Goal: Task Accomplishment & Management: Manage account settings

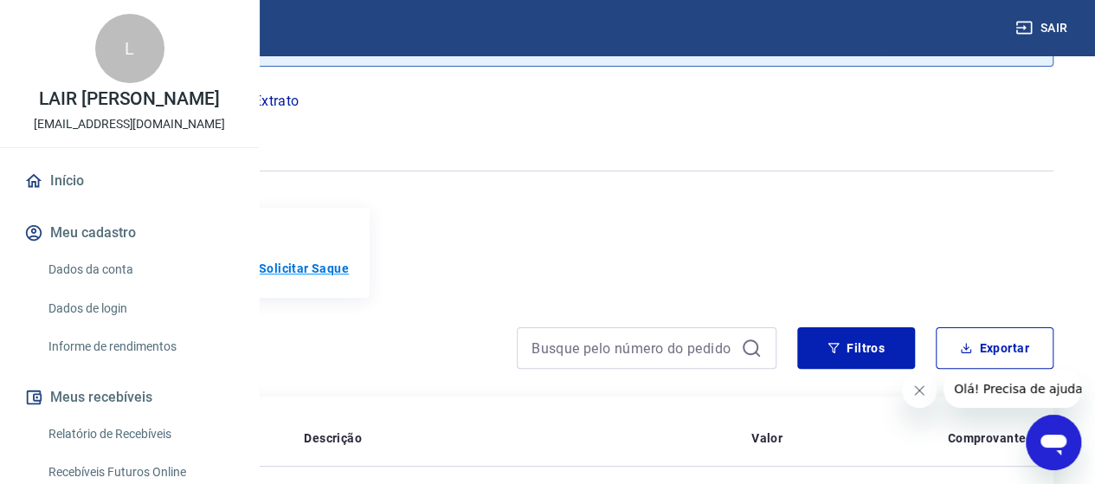
scroll to position [173, 0]
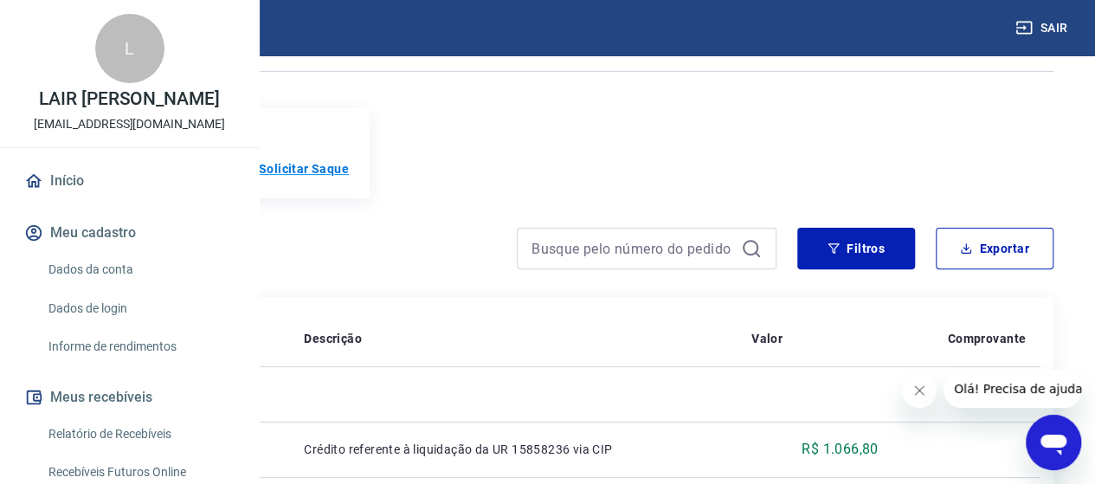
click at [349, 172] on p "Solicitar Saque" at bounding box center [304, 168] width 90 height 17
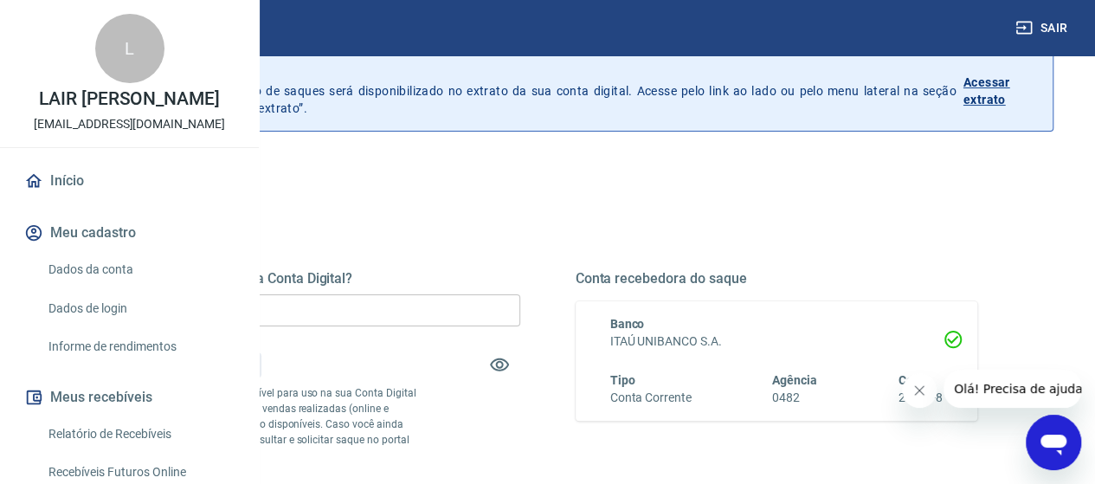
scroll to position [173, 0]
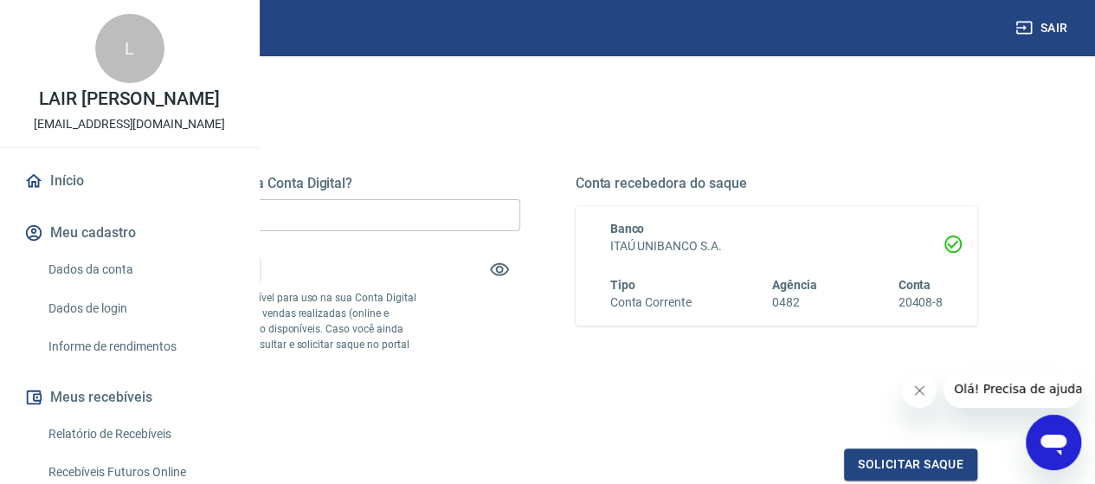
click at [429, 203] on input "R$ 0,00" at bounding box center [319, 215] width 402 height 32
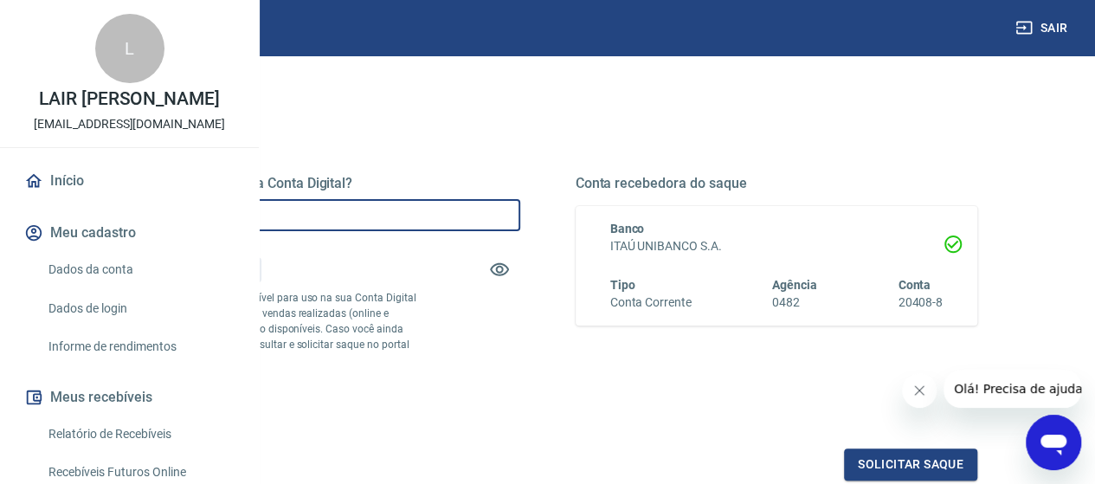
drag, startPoint x: 428, startPoint y: 213, endPoint x: 272, endPoint y: 203, distance: 156.9
click at [250, 203] on div "Sair L LAIR [PERSON_NAME] ASSIS [EMAIL_ADDRESS][DOMAIN_NAME] Início Meu cadastr…" at bounding box center [547, 69] width 1095 height 484
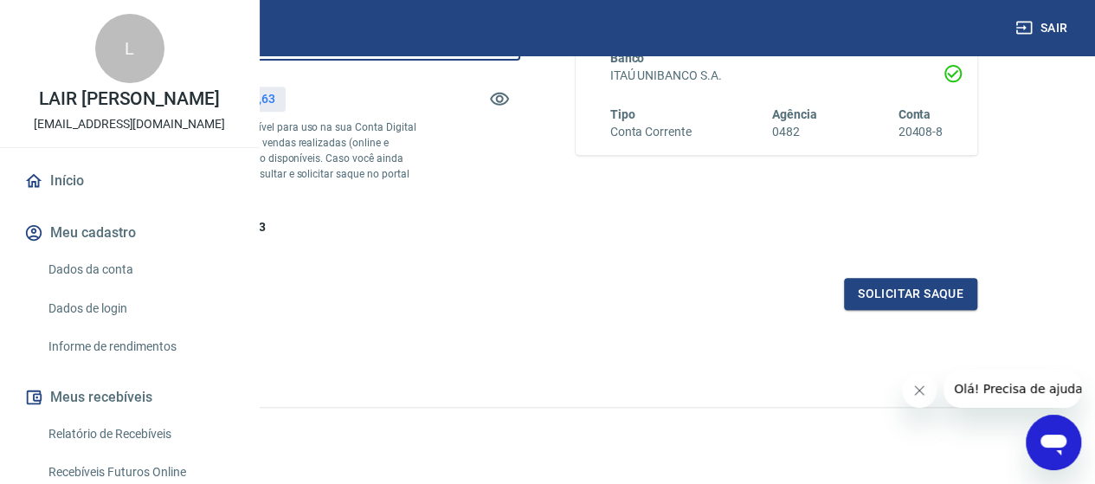
scroll to position [346, 0]
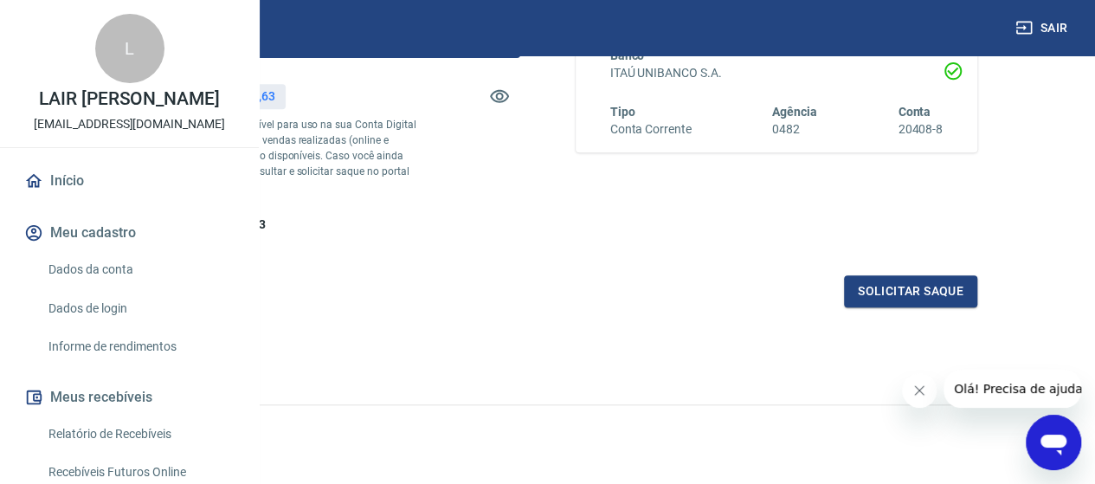
type input "R$ 7.400,00"
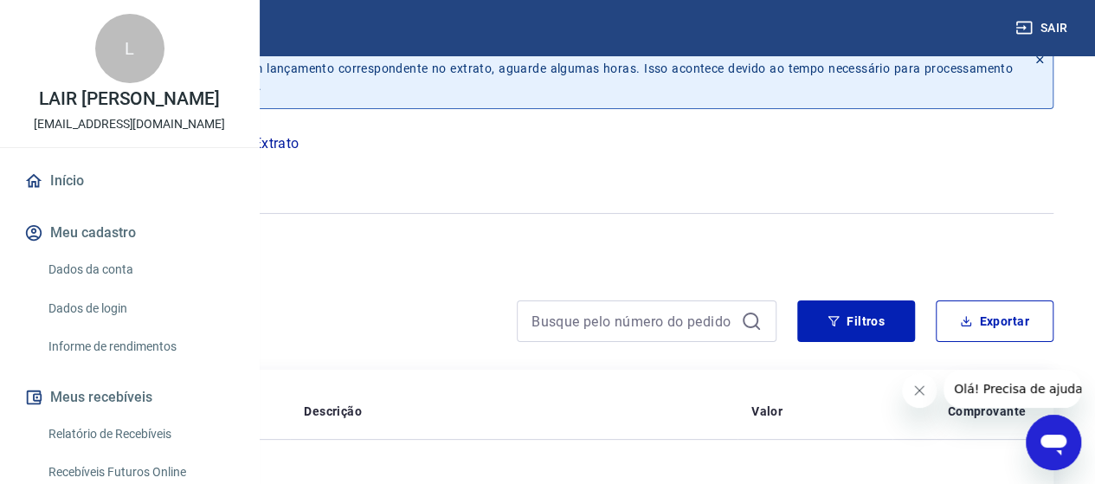
scroll to position [173, 0]
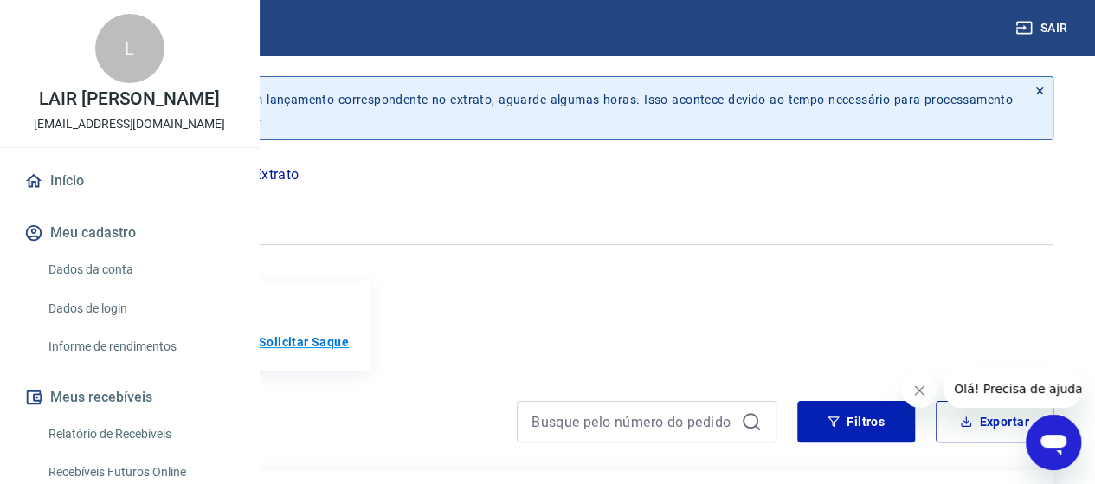
click at [349, 343] on p "Solicitar Saque" at bounding box center [304, 341] width 90 height 17
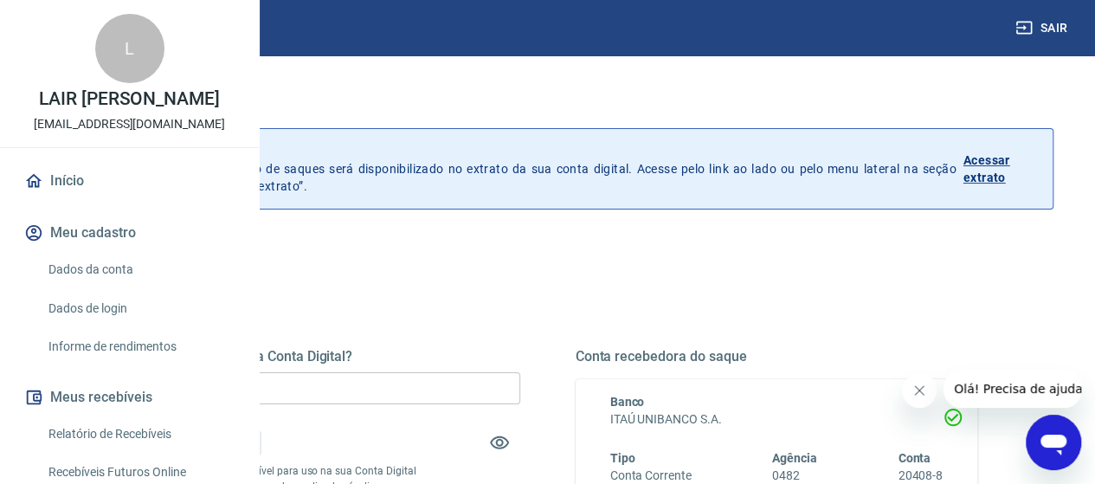
drag, startPoint x: 423, startPoint y: 382, endPoint x: 230, endPoint y: 382, distance: 193.0
click at [231, 382] on div "Sair L LAIR [PERSON_NAME] ASSIS [EMAIL_ADDRESS][DOMAIN_NAME] Início Meu cadastr…" at bounding box center [547, 242] width 1095 height 484
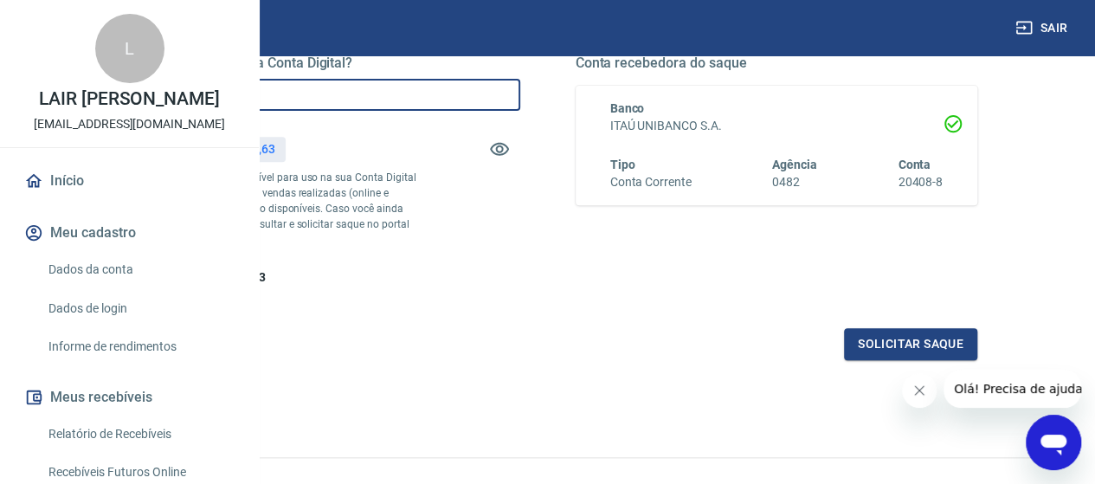
scroll to position [346, 0]
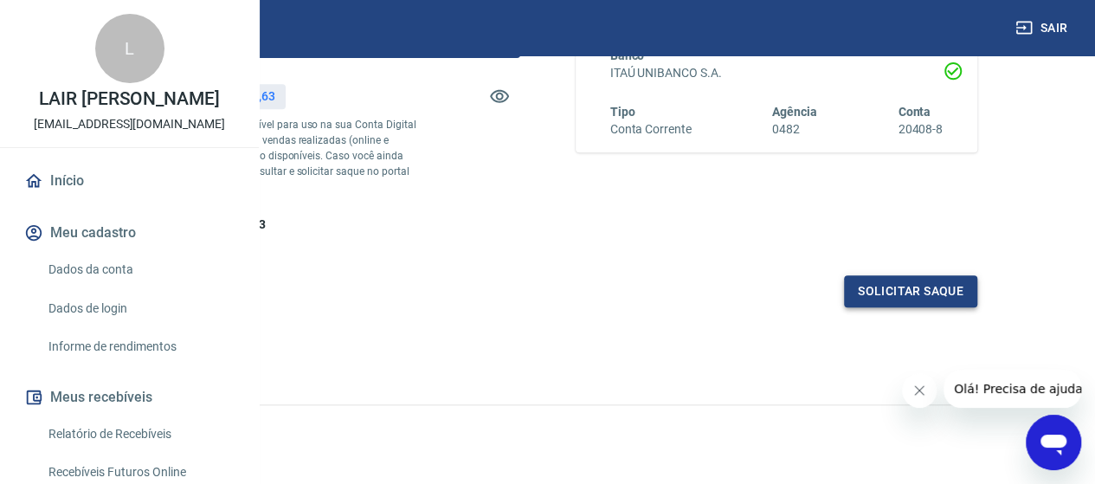
type input "R$ 7.400,00"
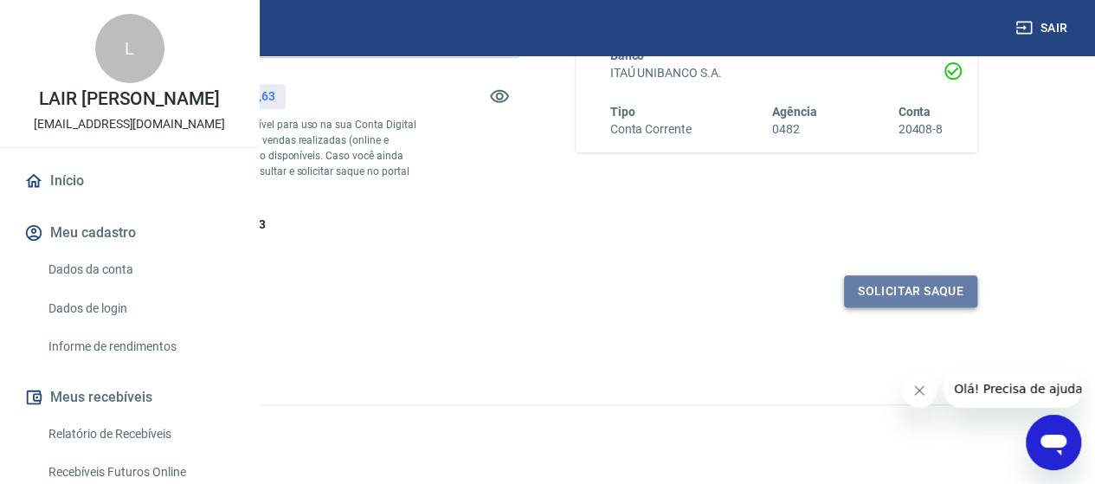
click at [881, 307] on button "Solicitar saque" at bounding box center [910, 291] width 133 height 32
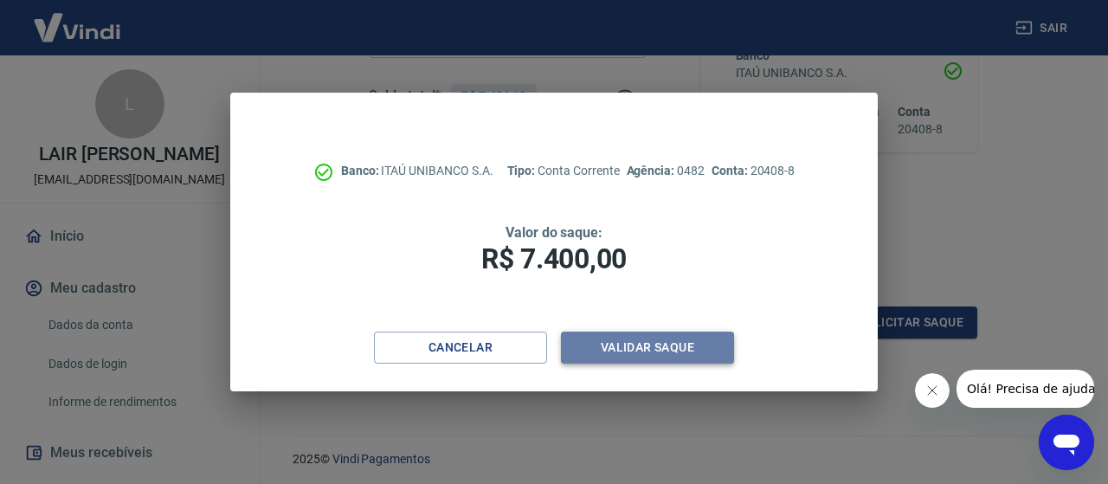
click at [656, 347] on button "Validar saque" at bounding box center [647, 347] width 173 height 32
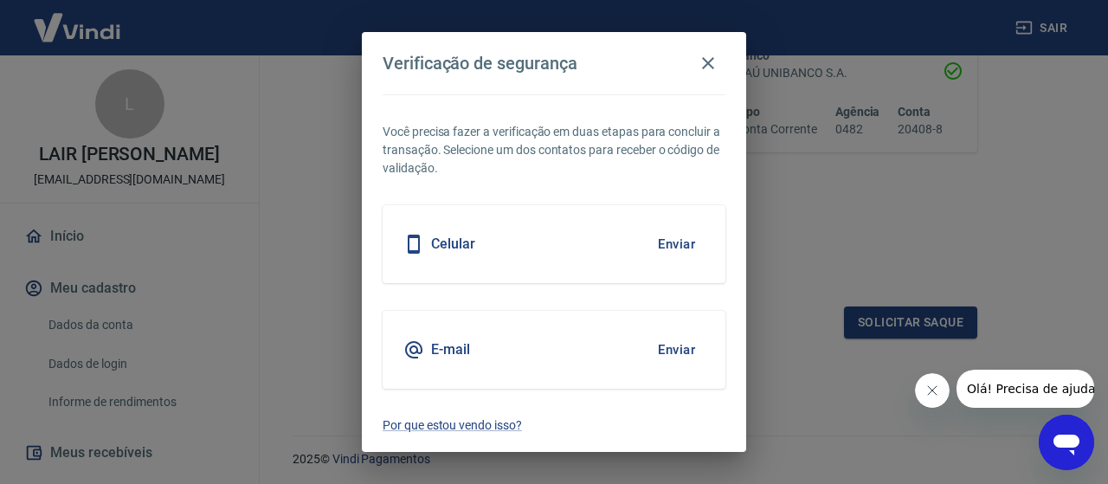
click at [659, 350] on button "Enviar" at bounding box center [676, 349] width 56 height 36
click at [678, 344] on button "Enviar" at bounding box center [676, 349] width 56 height 36
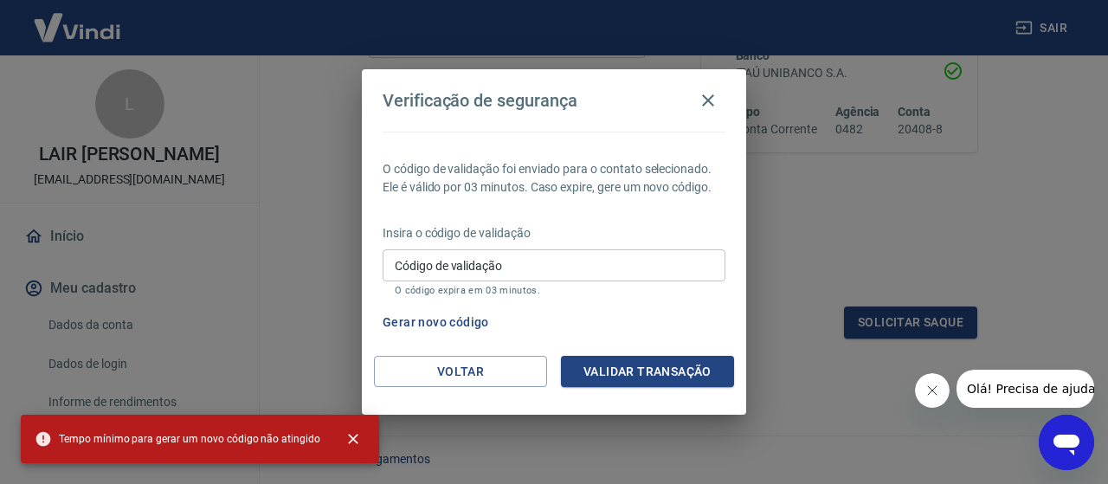
click at [464, 267] on input "Código de validação" at bounding box center [554, 265] width 343 height 32
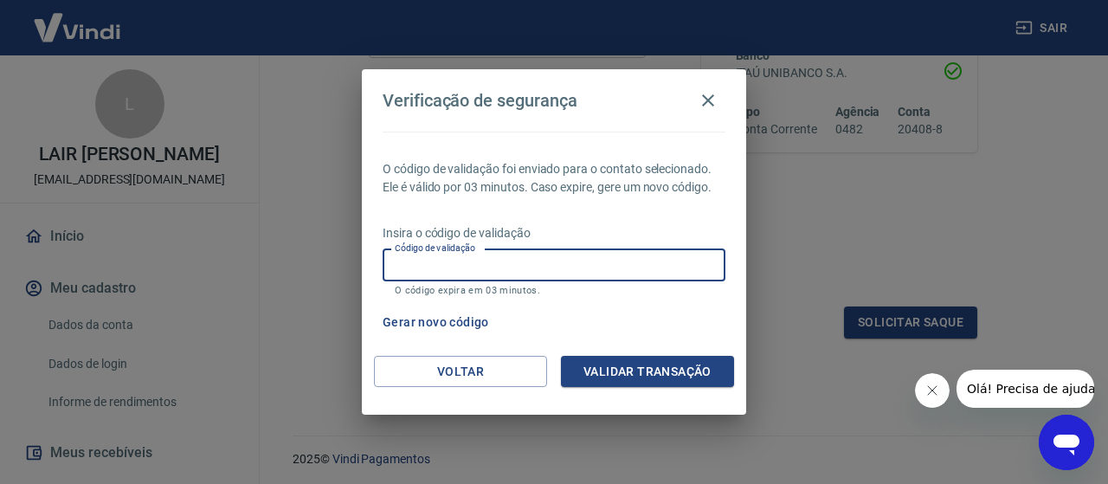
click at [585, 267] on input "Código de validação" at bounding box center [554, 265] width 343 height 32
click at [419, 264] on input "Código de validação" at bounding box center [554, 265] width 343 height 32
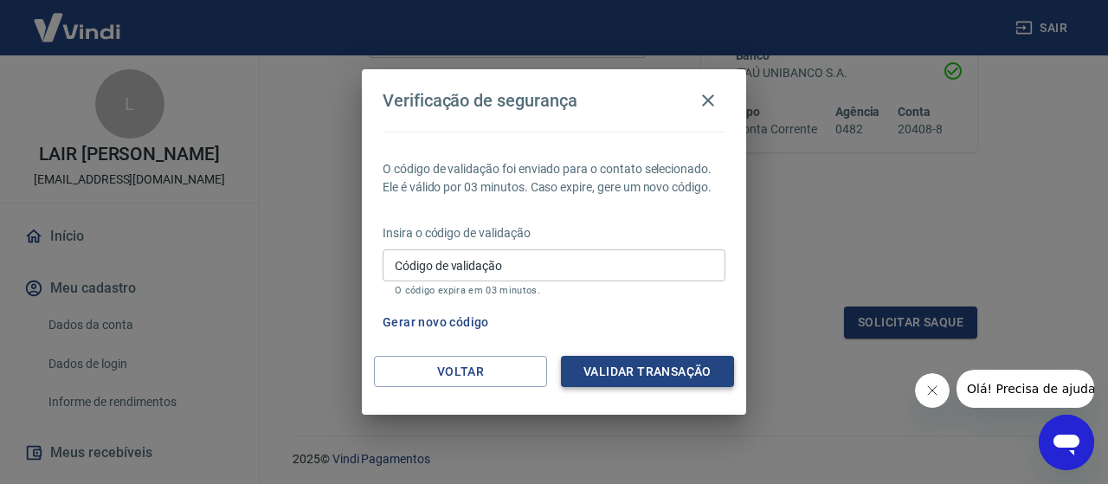
click at [586, 376] on button "Validar transação" at bounding box center [647, 372] width 173 height 32
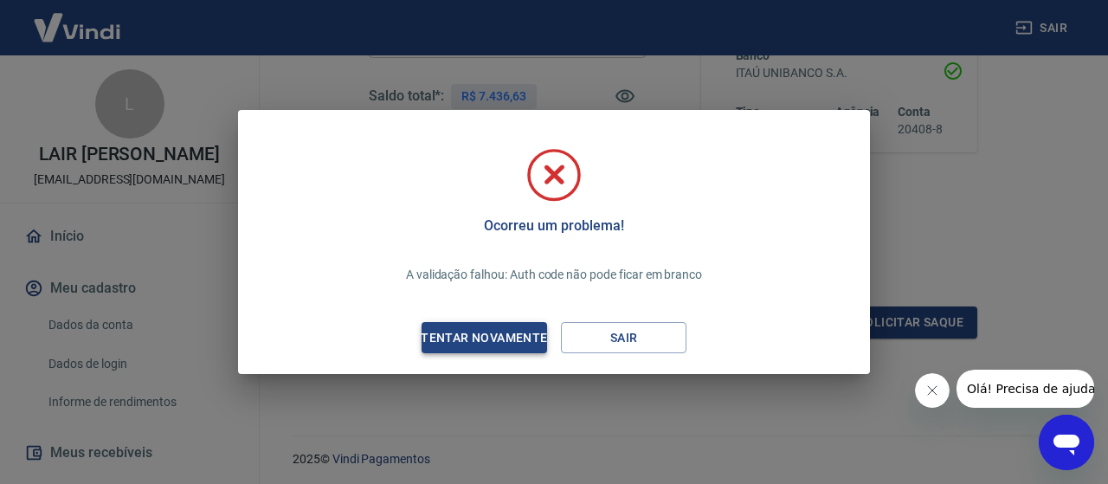
click at [481, 340] on div "Tentar novamente" at bounding box center [484, 338] width 168 height 22
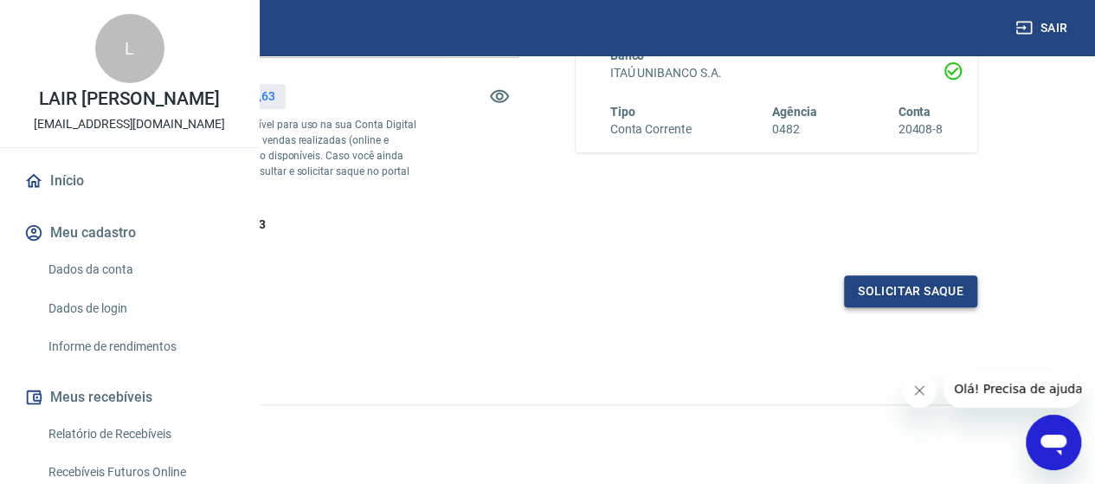
click at [865, 307] on button "Solicitar saque" at bounding box center [910, 291] width 133 height 32
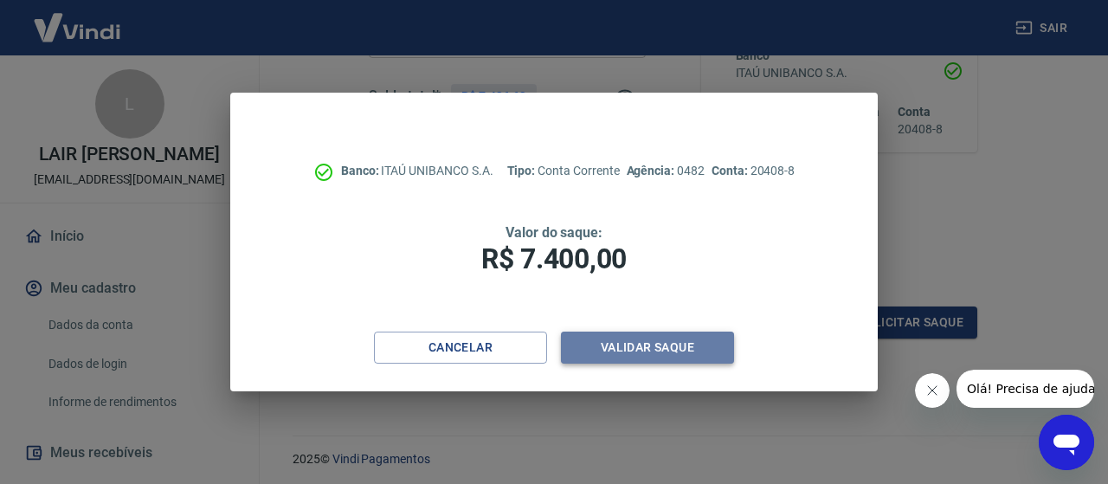
click at [625, 345] on button "Validar saque" at bounding box center [647, 347] width 173 height 32
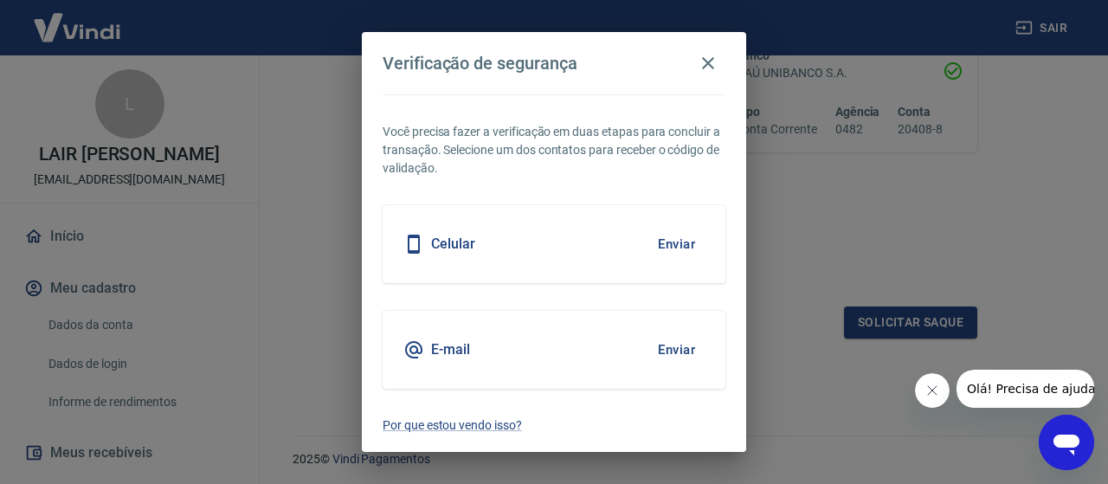
click at [669, 344] on button "Enviar" at bounding box center [676, 349] width 56 height 36
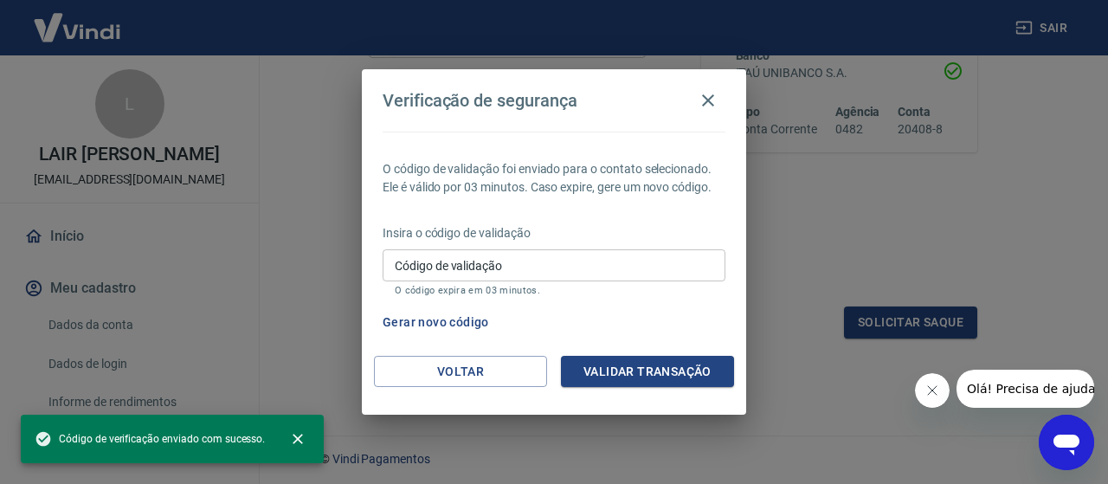
click at [467, 267] on input "Código de validação" at bounding box center [554, 265] width 343 height 32
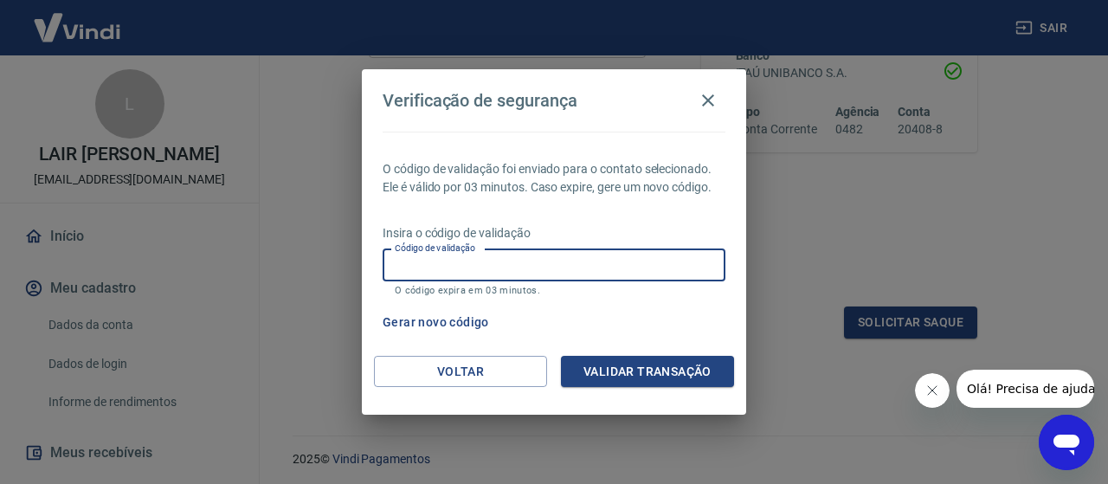
click at [458, 259] on input "Código de validação" at bounding box center [554, 265] width 343 height 32
type input "506303"
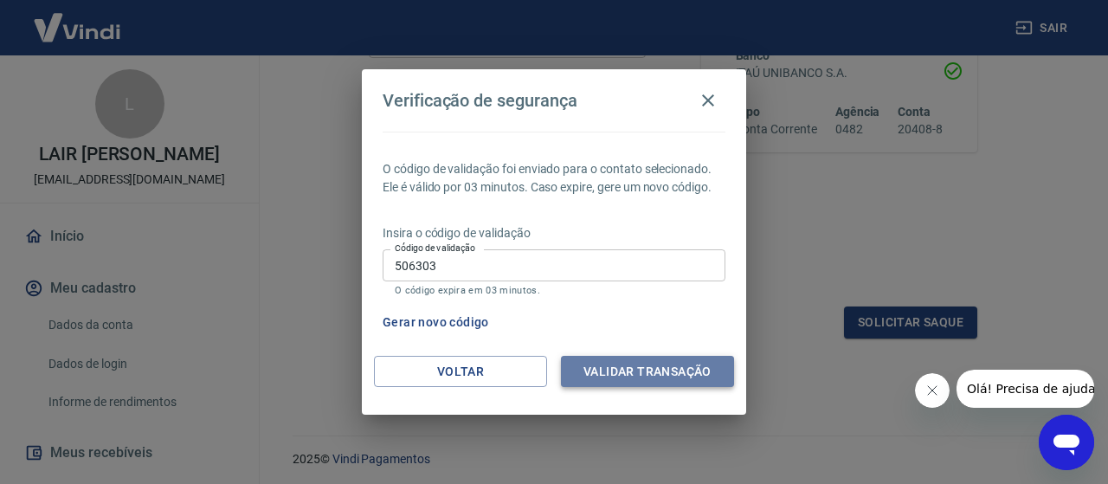
click at [606, 372] on button "Validar transação" at bounding box center [647, 372] width 173 height 32
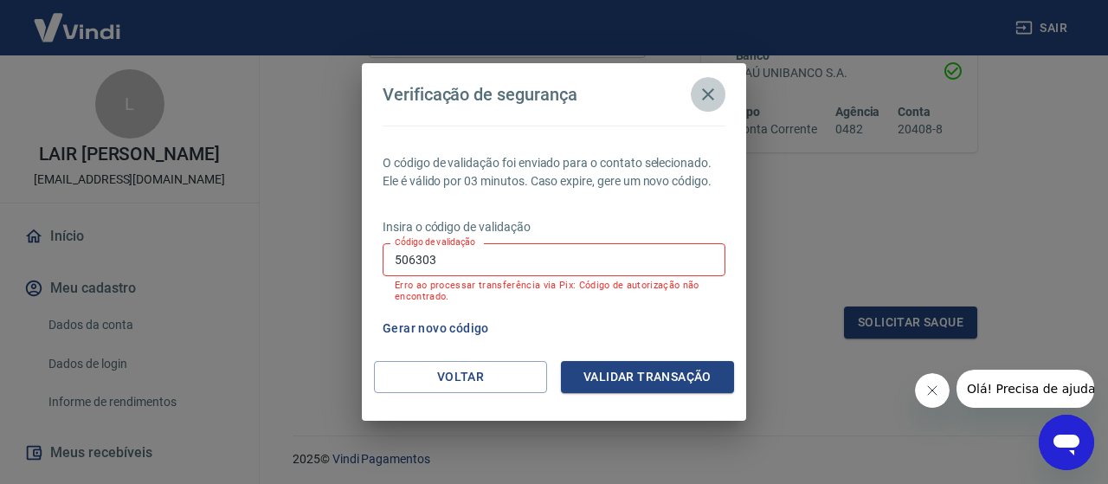
click at [715, 99] on icon "button" at bounding box center [708, 94] width 21 height 21
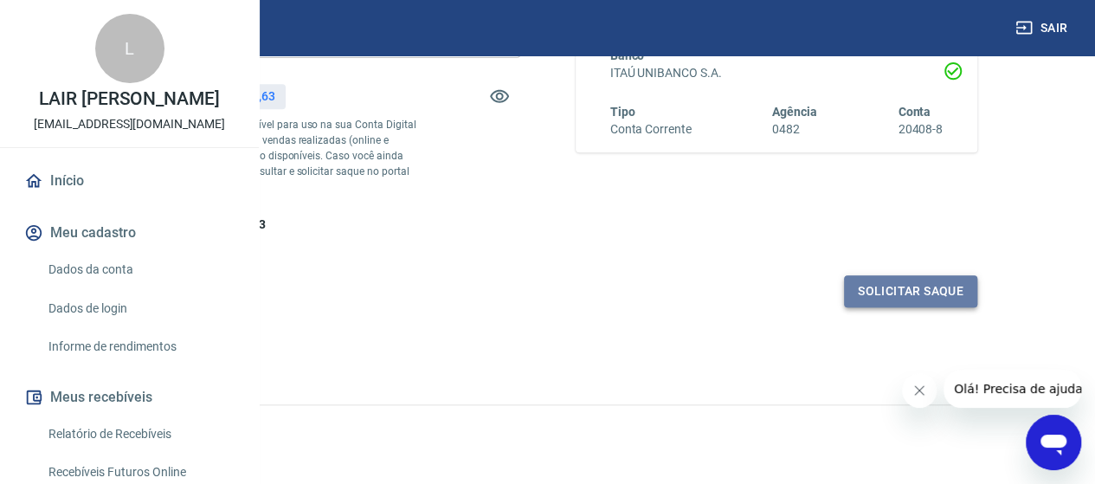
click at [897, 307] on button "Solicitar saque" at bounding box center [910, 291] width 133 height 32
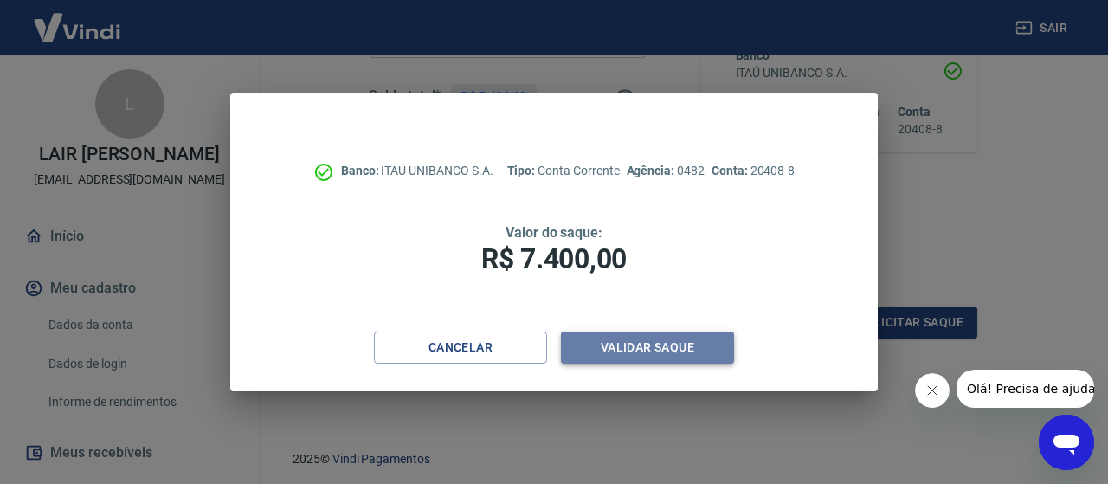
click at [630, 340] on button "Validar saque" at bounding box center [647, 347] width 173 height 32
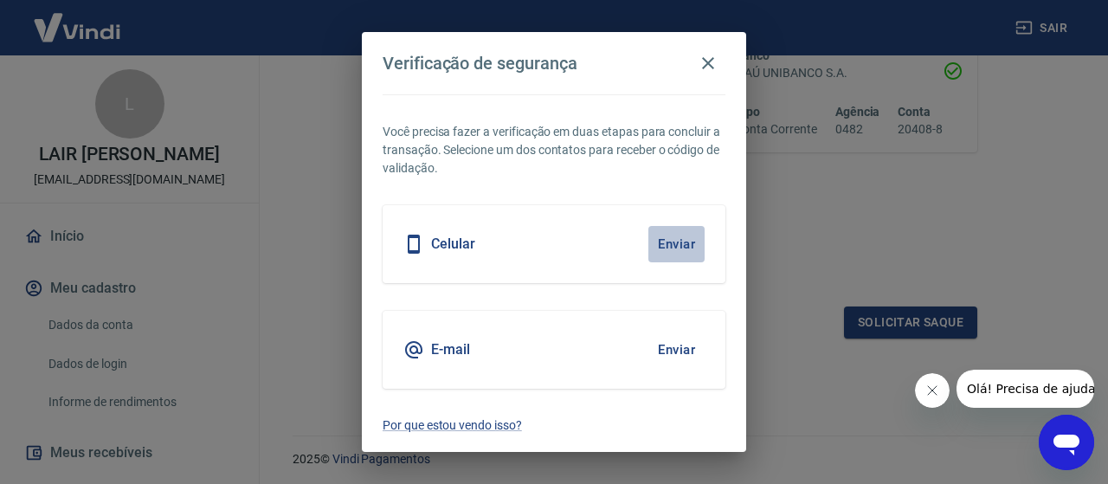
click at [673, 241] on button "Enviar" at bounding box center [676, 244] width 56 height 36
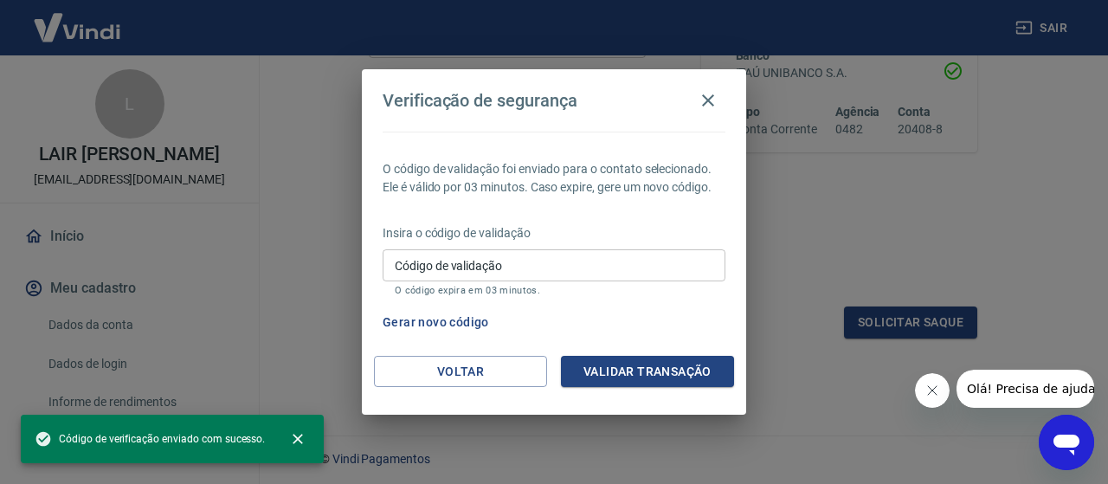
click at [587, 270] on input "Código de validação" at bounding box center [554, 265] width 343 height 32
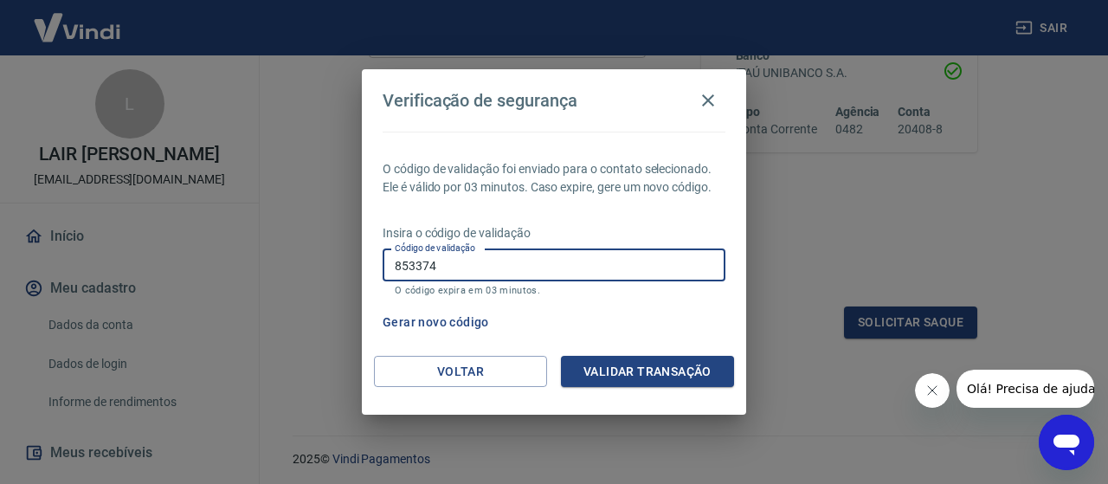
type input "853374"
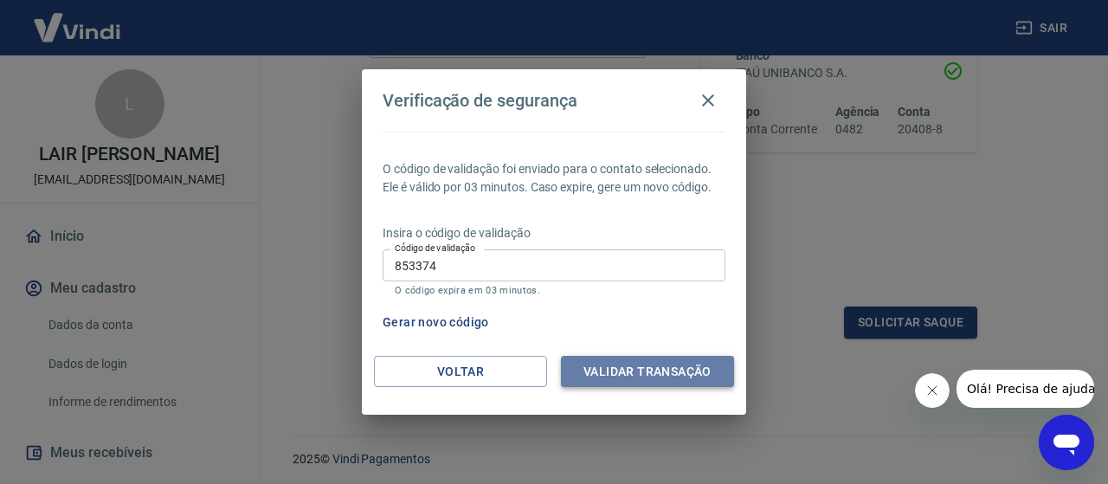
click at [619, 360] on button "Validar transação" at bounding box center [647, 372] width 173 height 32
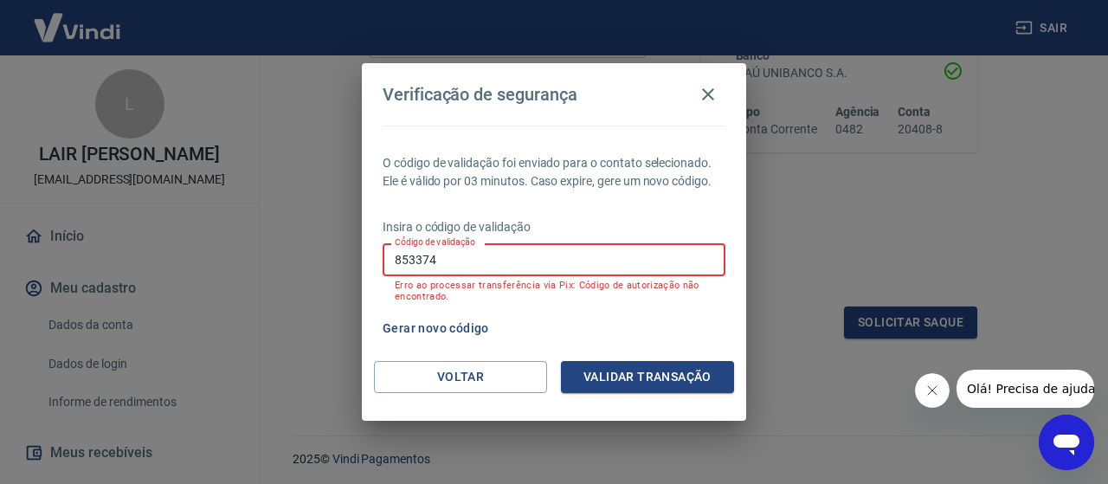
drag, startPoint x: 492, startPoint y: 261, endPoint x: 289, endPoint y: 241, distance: 203.6
click at [289, 241] on div "Verificação de segurança O código de validação foi enviado para o contato selec…" at bounding box center [554, 242] width 1108 height 484
type input "3"
type input "413672"
click at [608, 382] on button "Validar transação" at bounding box center [647, 377] width 173 height 32
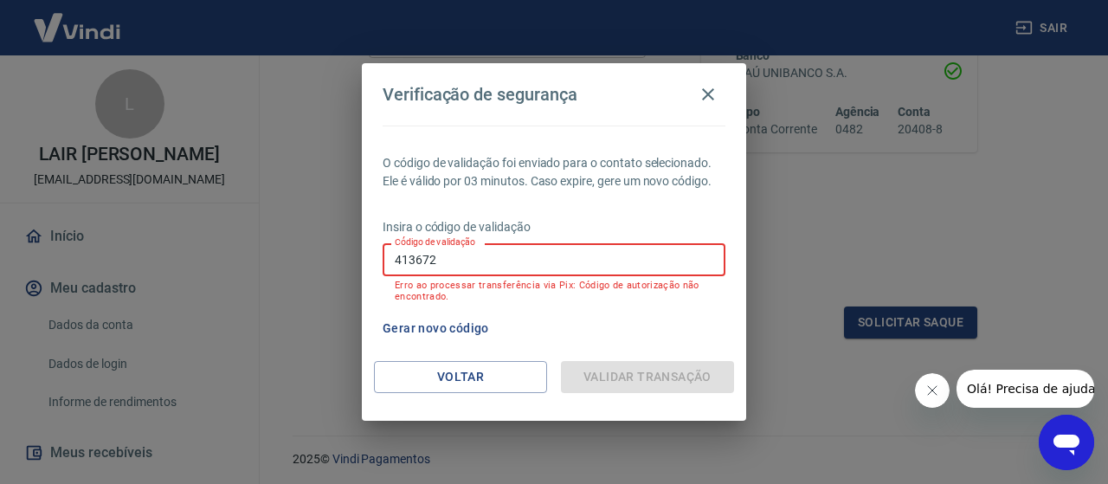
drag, startPoint x: 470, startPoint y: 259, endPoint x: 190, endPoint y: 243, distance: 280.8
click at [190, 243] on div "Verificação de segurança O código de validação foi enviado para o contato selec…" at bounding box center [554, 242] width 1108 height 484
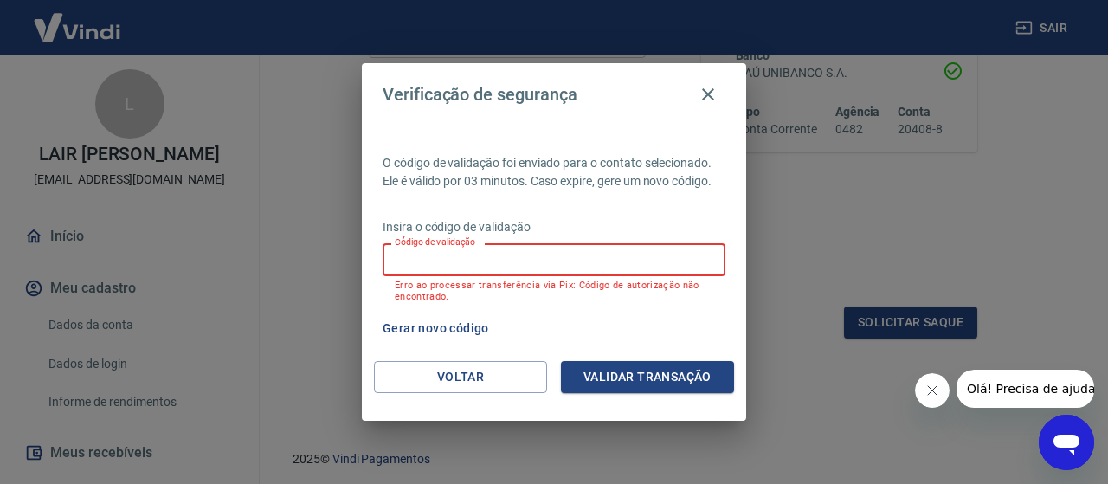
click at [497, 255] on input "Código de validação" at bounding box center [554, 259] width 343 height 32
type input "579090"
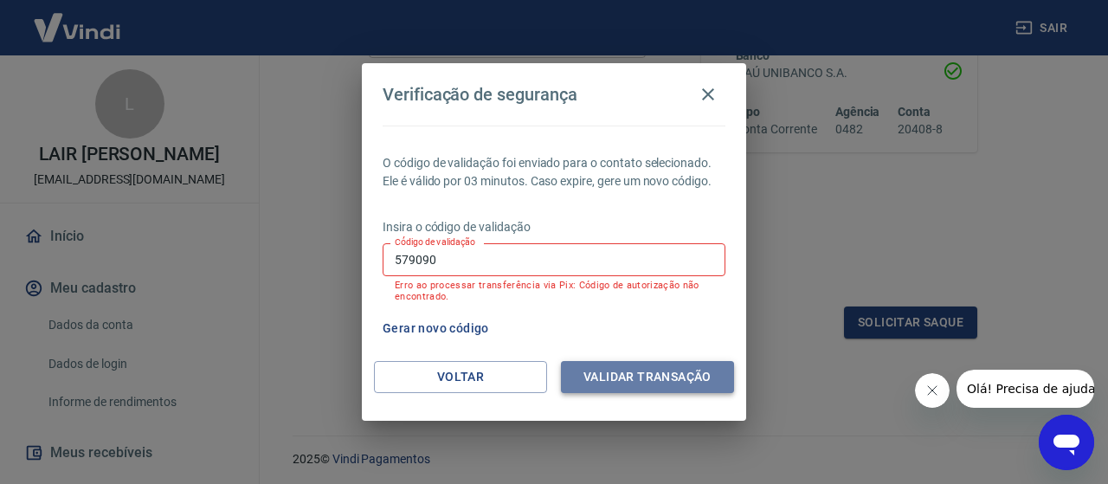
click at [654, 371] on button "Validar transação" at bounding box center [647, 377] width 173 height 32
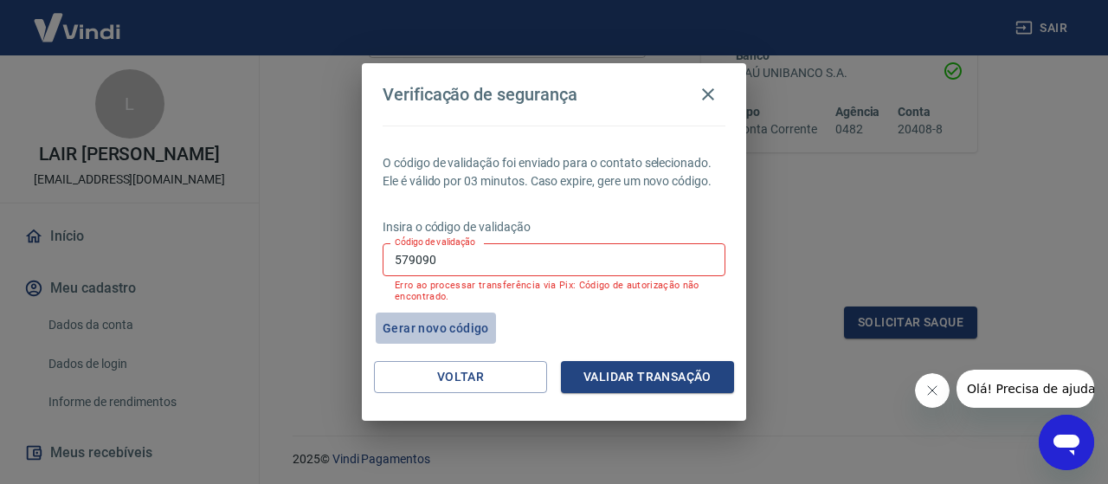
click at [431, 330] on button "Gerar novo código" at bounding box center [436, 328] width 120 height 32
drag, startPoint x: 492, startPoint y: 267, endPoint x: 241, endPoint y: 228, distance: 253.2
click at [241, 228] on div "Verificação de segurança O código de validação foi enviado para o contato selec…" at bounding box center [554, 242] width 1108 height 484
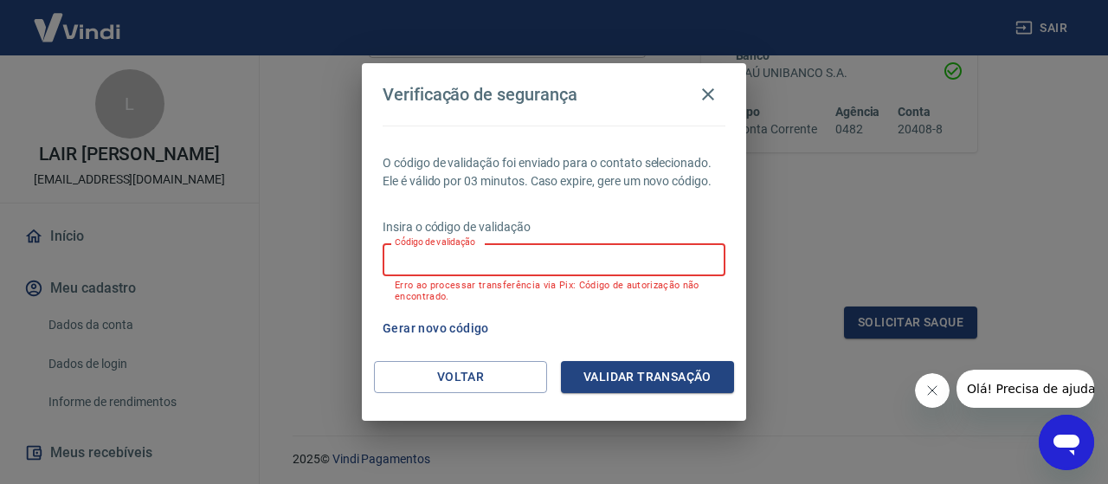
click at [457, 257] on input "Código de validação" at bounding box center [554, 259] width 343 height 32
type input "685811"
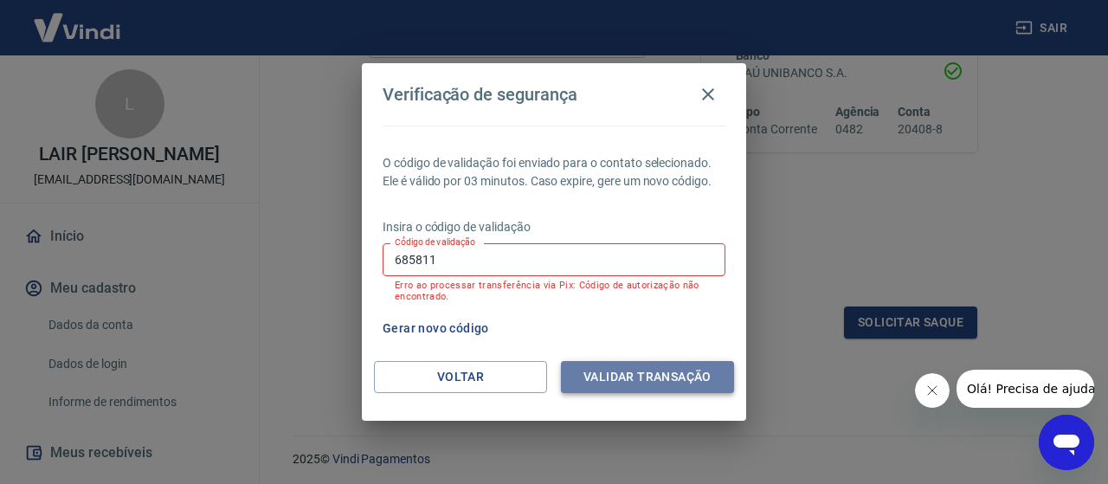
click at [622, 366] on button "Validar transação" at bounding box center [647, 377] width 173 height 32
click at [710, 100] on icon "button" at bounding box center [708, 94] width 21 height 21
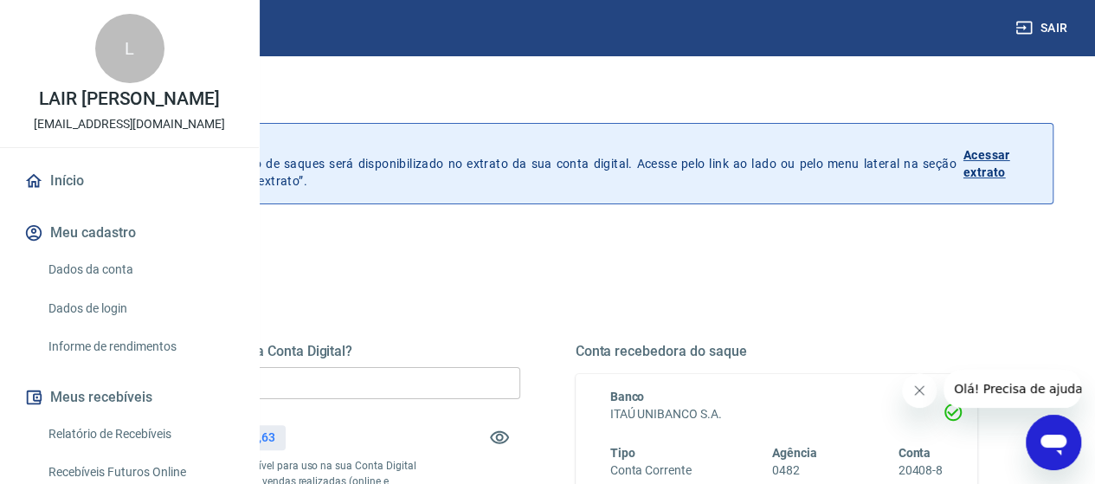
scroll to position [87, 0]
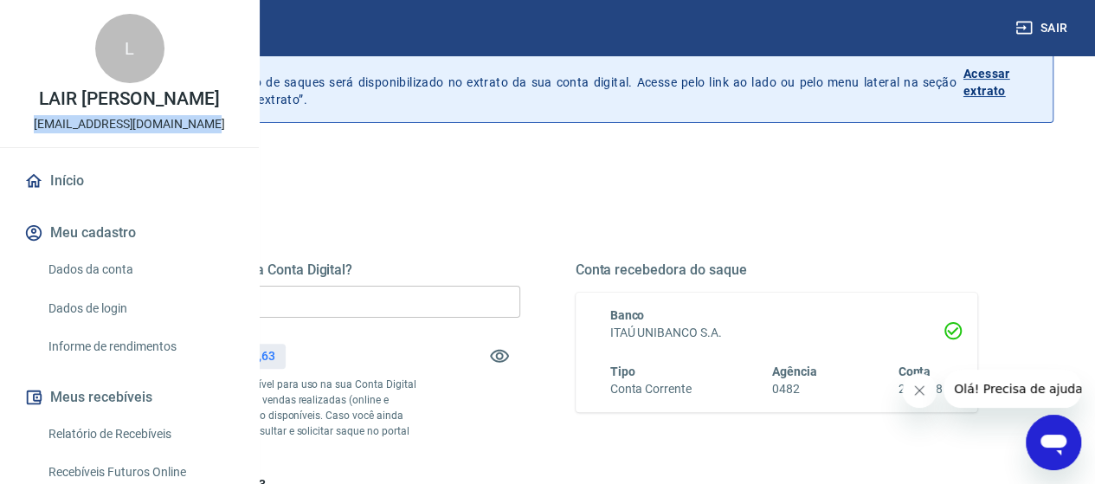
drag, startPoint x: 47, startPoint y: 198, endPoint x: 208, endPoint y: 205, distance: 161.1
click at [208, 147] on div "L LAIR [PERSON_NAME] [EMAIL_ADDRESS][DOMAIN_NAME]" at bounding box center [129, 73] width 259 height 147
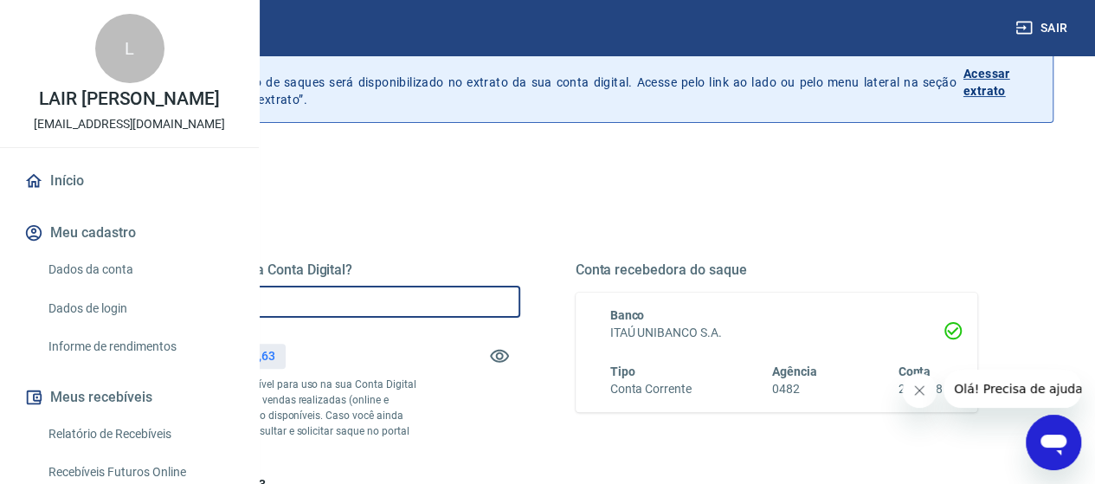
click at [497, 302] on input "R$ 7.400,00" at bounding box center [319, 302] width 402 height 32
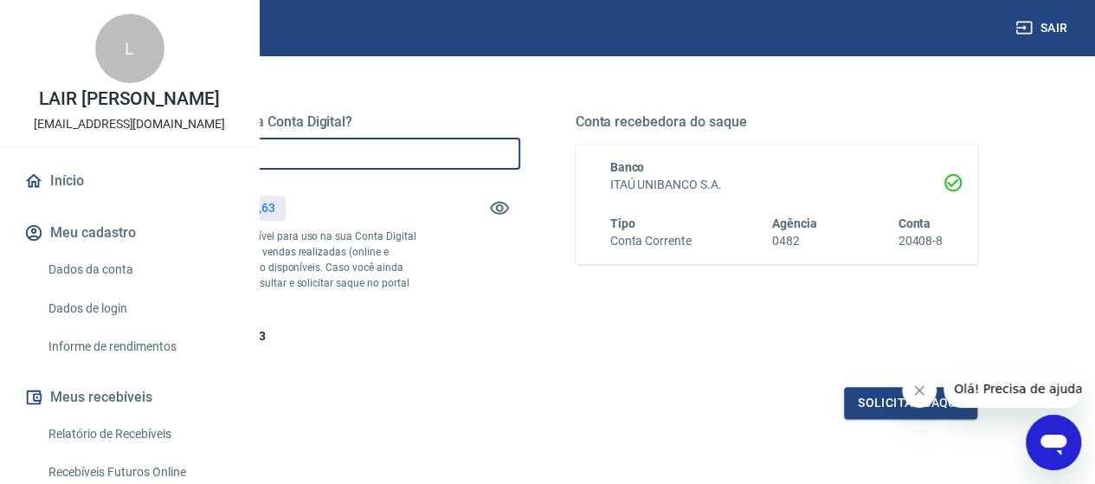
scroll to position [346, 0]
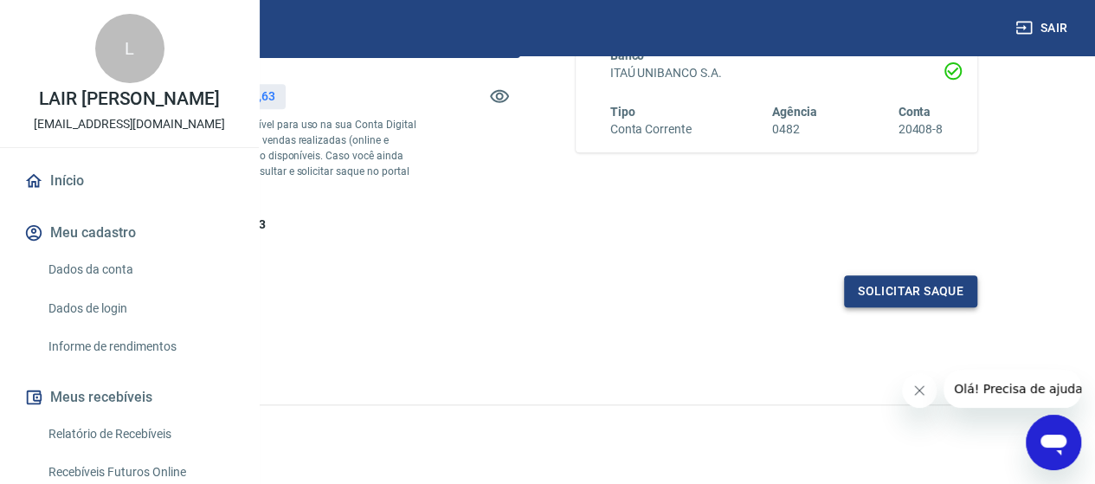
click at [886, 307] on button "Solicitar saque" at bounding box center [910, 291] width 133 height 32
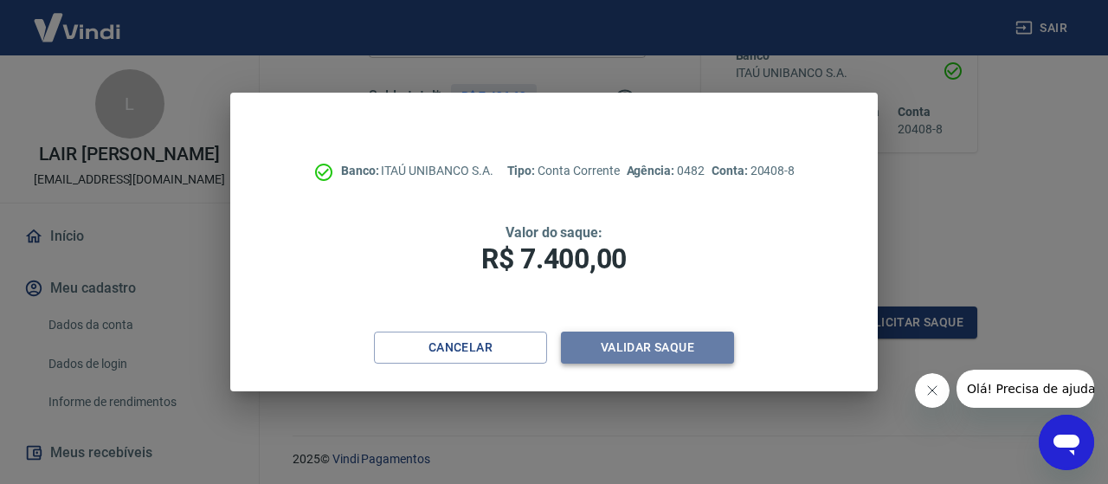
click at [685, 345] on button "Validar saque" at bounding box center [647, 347] width 173 height 32
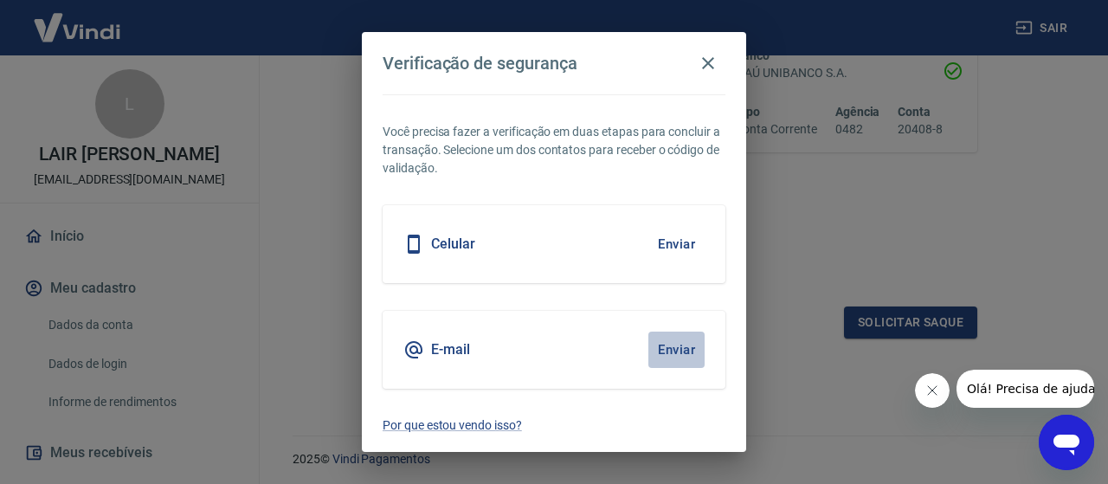
click at [677, 345] on button "Enviar" at bounding box center [676, 349] width 56 height 36
drag, startPoint x: 513, startPoint y: 348, endPoint x: 693, endPoint y: 350, distance: 180.0
click at [513, 349] on div "E-mail Enviar" at bounding box center [554, 350] width 343 height 78
click at [691, 352] on button "Enviar" at bounding box center [676, 349] width 56 height 36
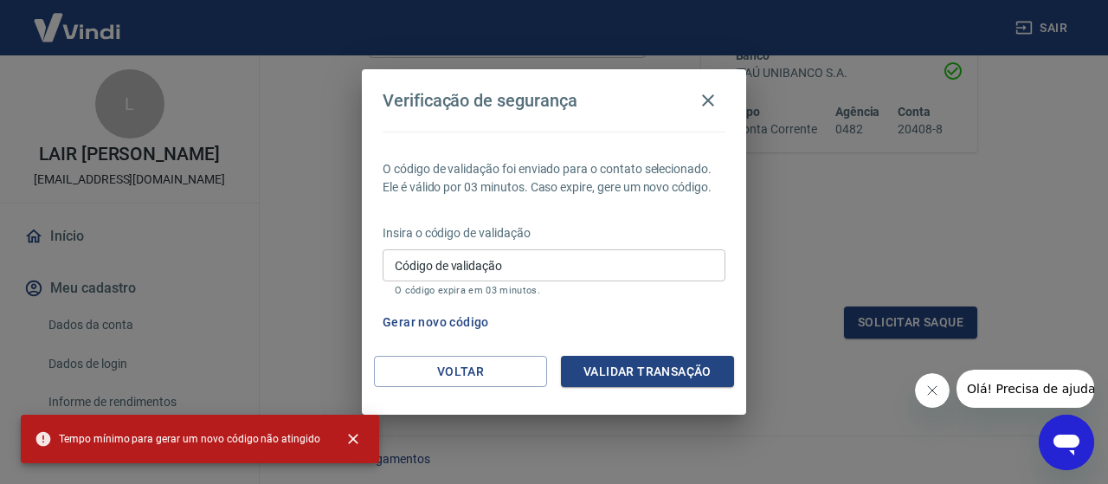
click at [612, 305] on div "O código de validação foi enviado para o contato selecionado. Ele é válido por …" at bounding box center [554, 244] width 384 height 224
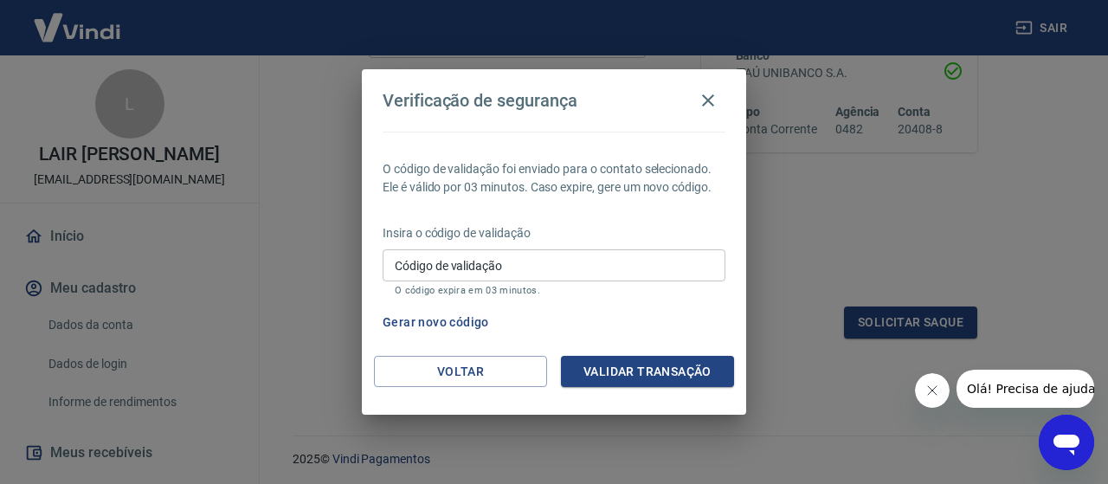
click at [534, 266] on input "Código de validação" at bounding box center [554, 265] width 343 height 32
click at [712, 99] on icon "button" at bounding box center [708, 100] width 21 height 21
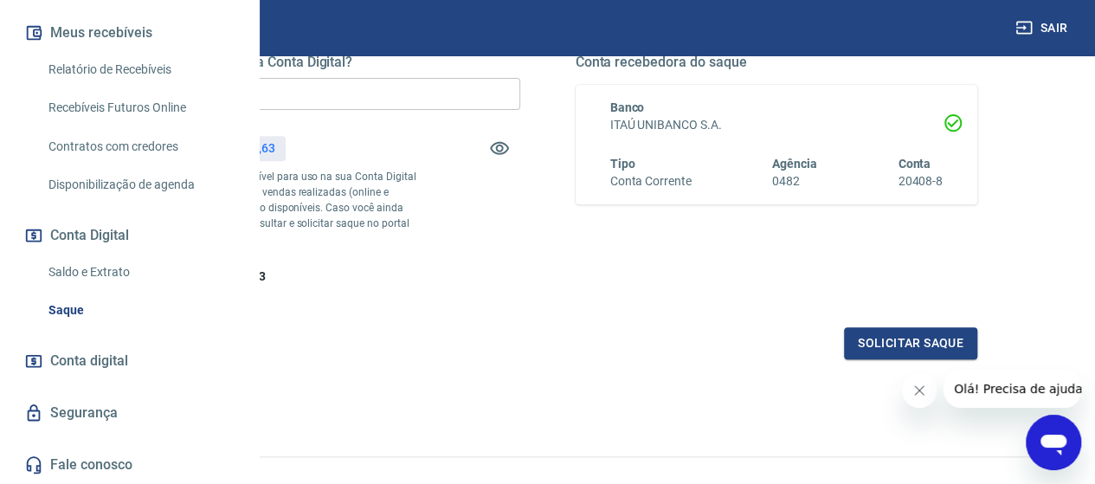
scroll to position [260, 0]
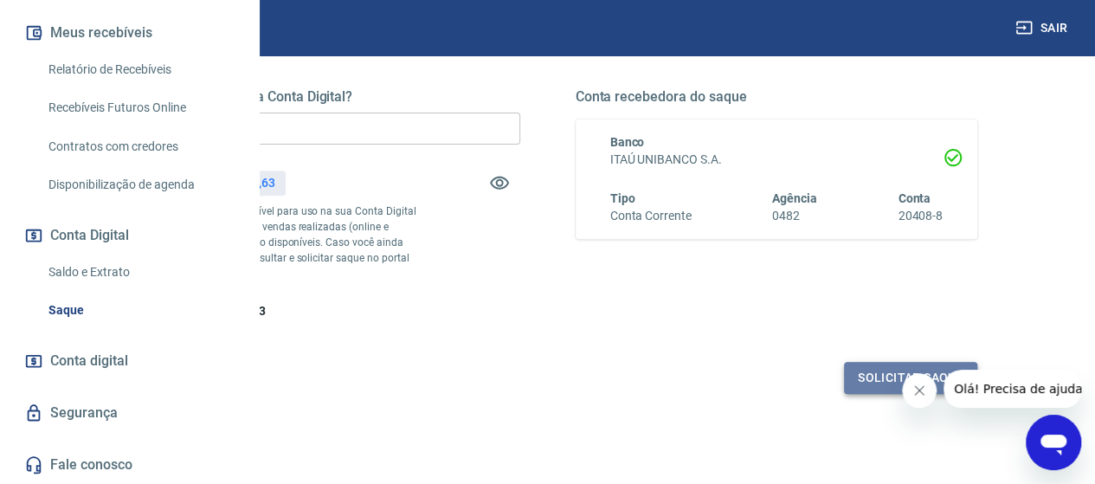
click at [874, 394] on button "Solicitar saque" at bounding box center [910, 378] width 133 height 32
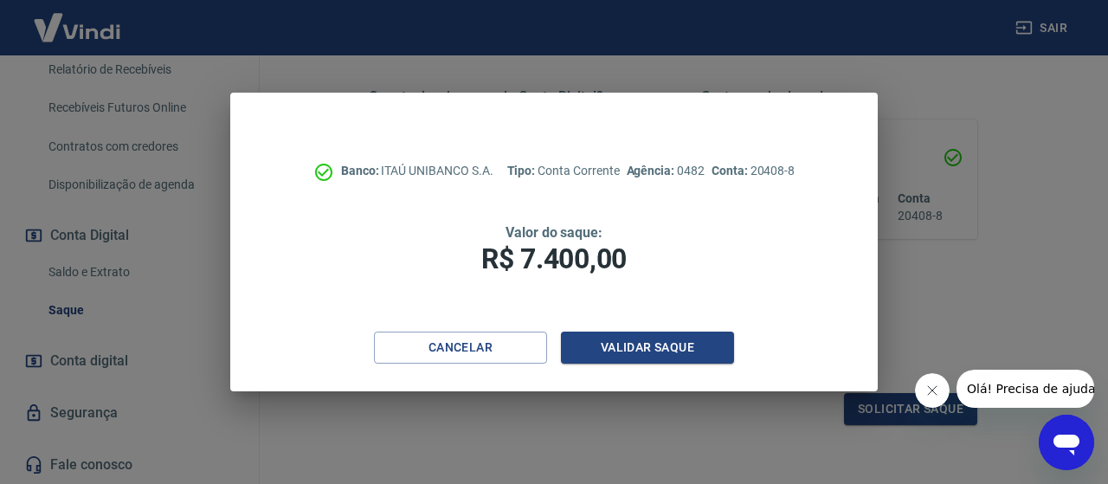
click at [647, 324] on div "Banco: ITAÚ UNIBANCO S.A. Tipo: Conta Corrente Agência: 0482 Conta: 20408-8 Val…" at bounding box center [553, 212] width 647 height 239
click at [650, 345] on button "Validar saque" at bounding box center [647, 347] width 173 height 32
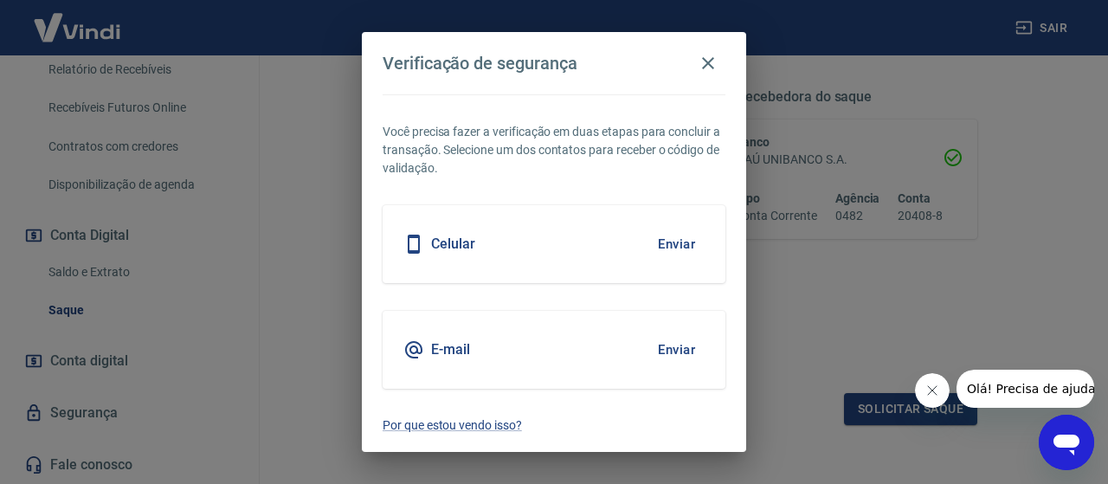
click at [666, 239] on button "Enviar" at bounding box center [676, 244] width 56 height 36
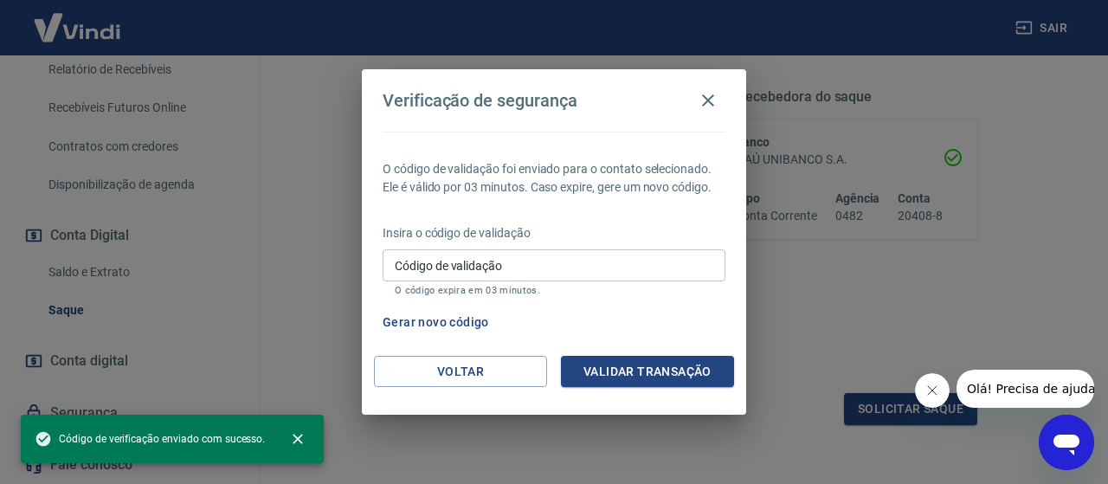
click at [546, 267] on input "Código de validação" at bounding box center [554, 265] width 343 height 32
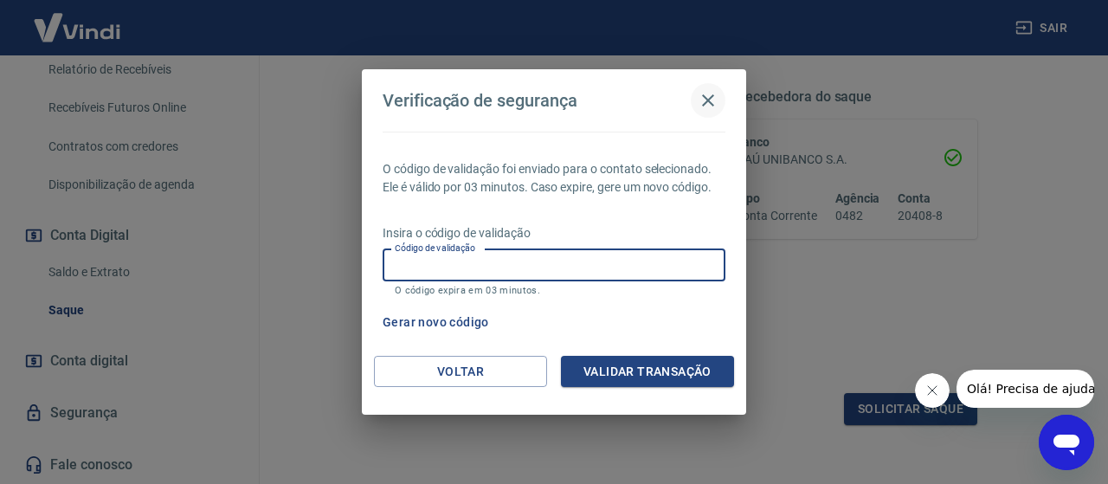
click at [701, 106] on icon "button" at bounding box center [708, 100] width 21 height 21
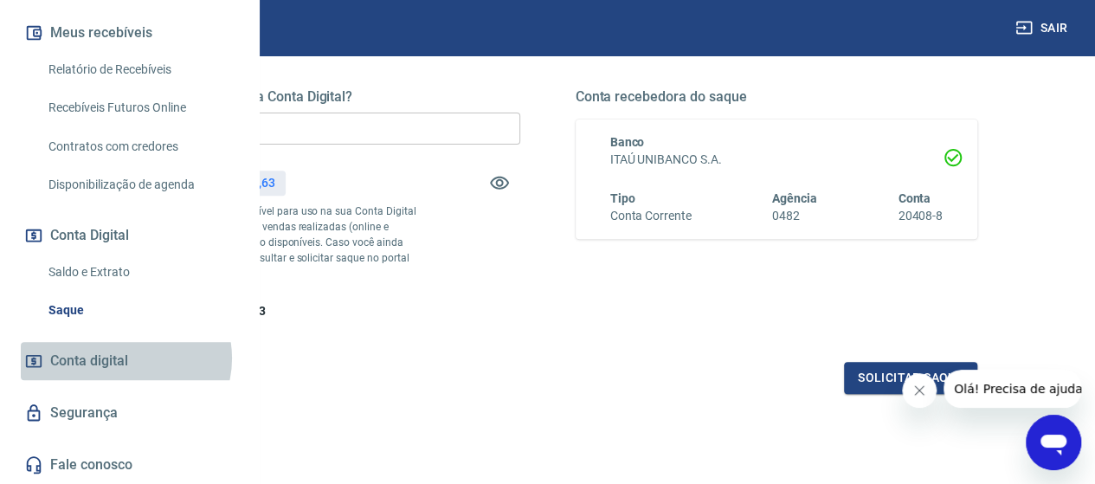
click at [125, 358] on span "Conta digital" at bounding box center [89, 361] width 78 height 24
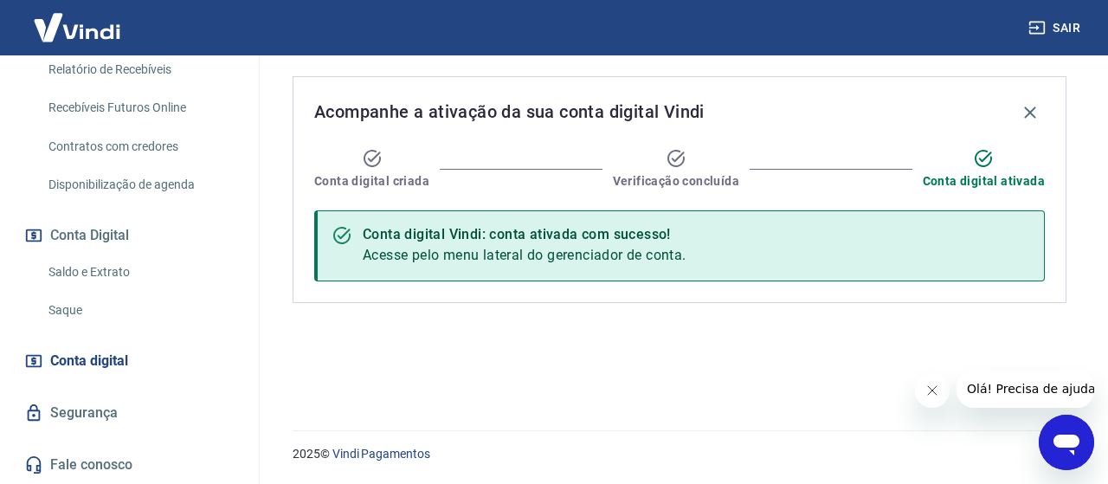
click at [99, 415] on link "Segurança" at bounding box center [129, 413] width 217 height 38
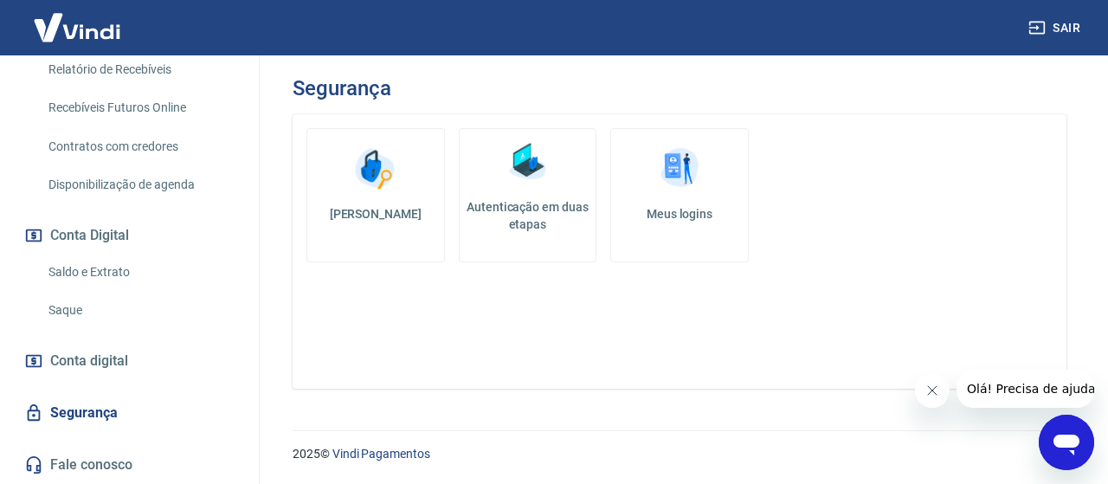
click at [518, 199] on h5 "Autenticação em duas etapas" at bounding box center [527, 215] width 123 height 35
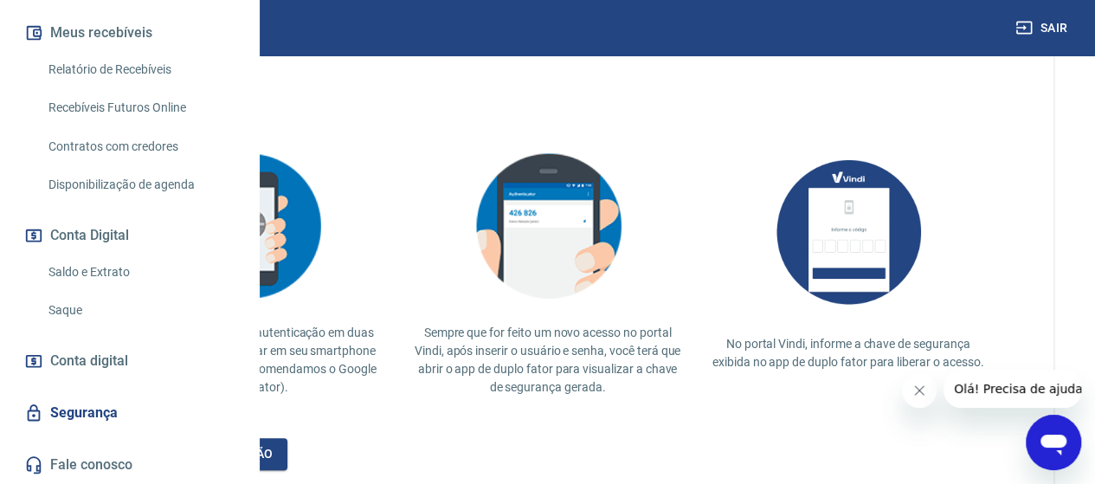
scroll to position [346, 0]
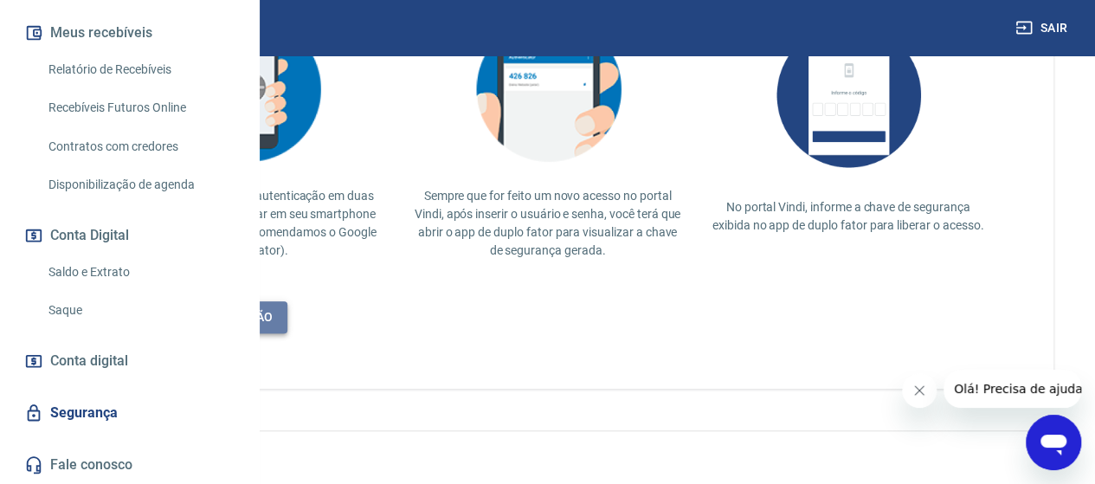
click at [287, 322] on link "Desativar autenticação" at bounding box center [192, 317] width 190 height 32
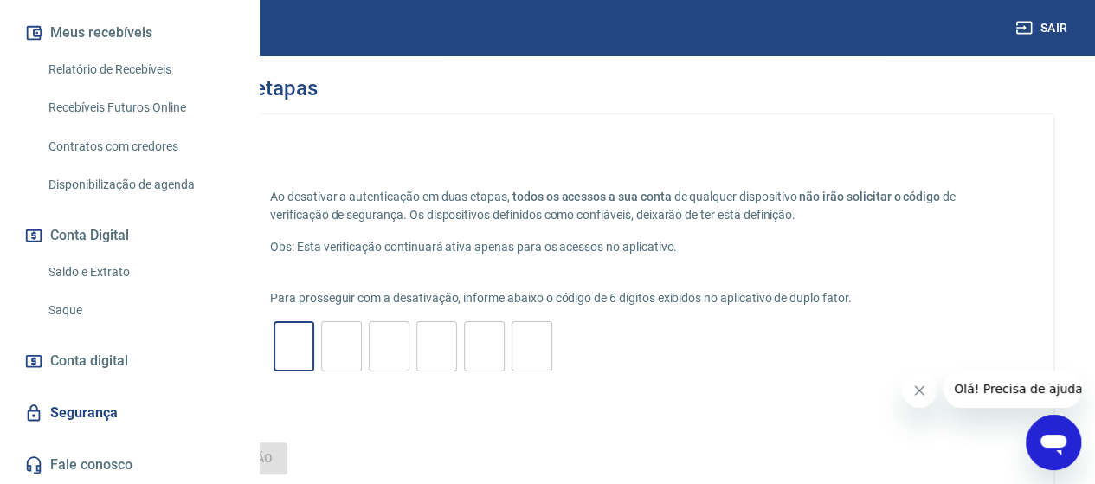
click at [314, 364] on input "tel" at bounding box center [293, 346] width 41 height 37
type input "9"
type input "3"
type input "0"
type input "5"
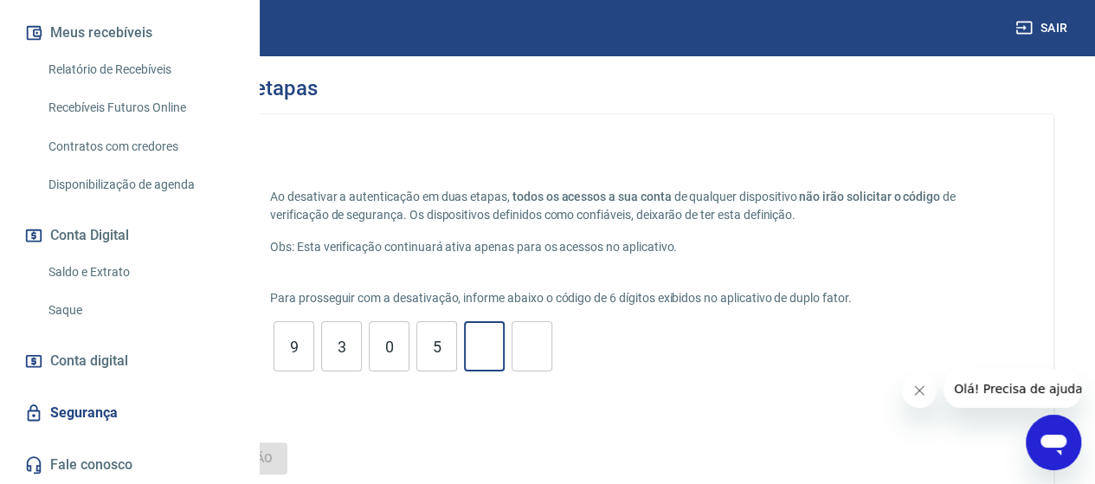
type input "7"
type input "2"
click at [97, 442] on button "Desativar autenticação" at bounding box center [192, 458] width 190 height 32
click at [108, 311] on link "Saque" at bounding box center [140, 310] width 196 height 35
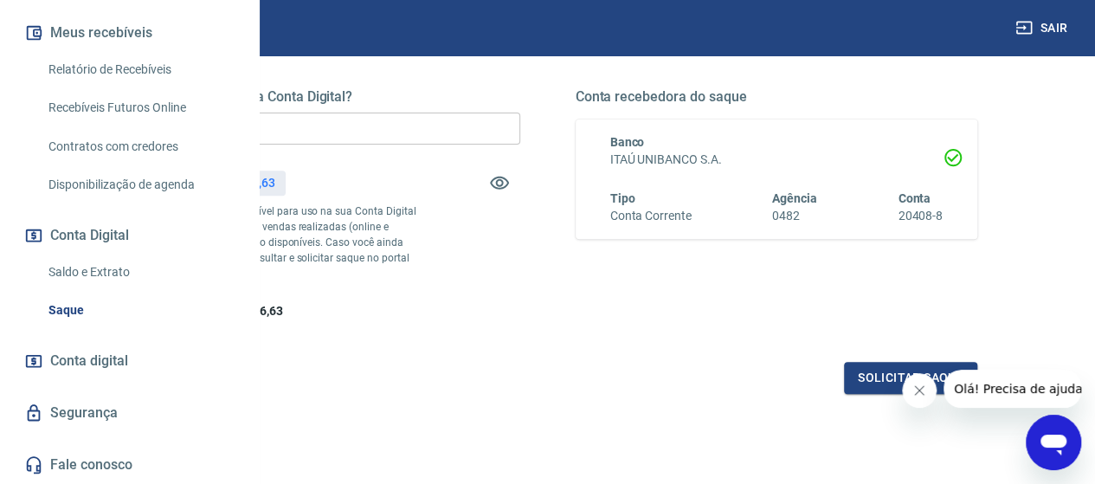
scroll to position [346, 0]
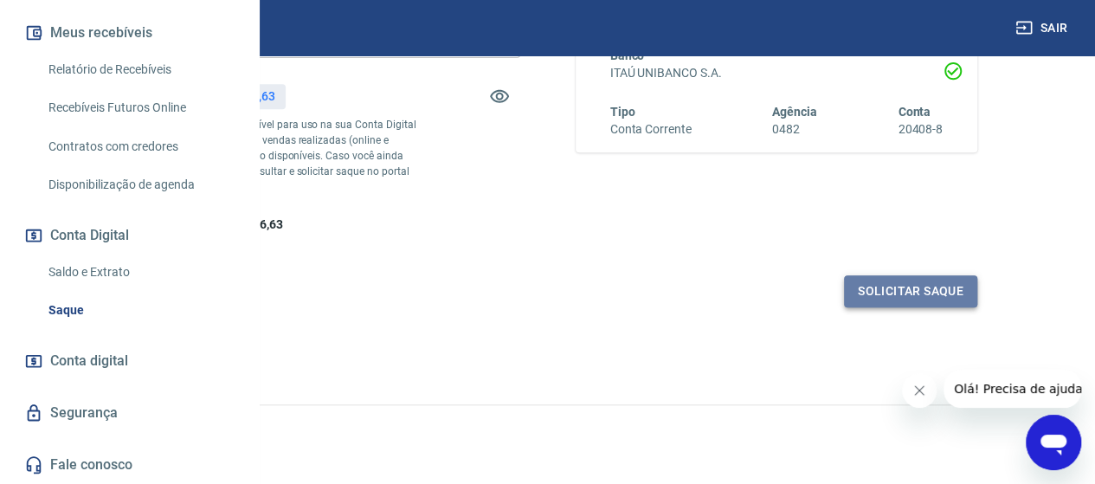
click at [933, 307] on button "Solicitar saque" at bounding box center [910, 291] width 133 height 32
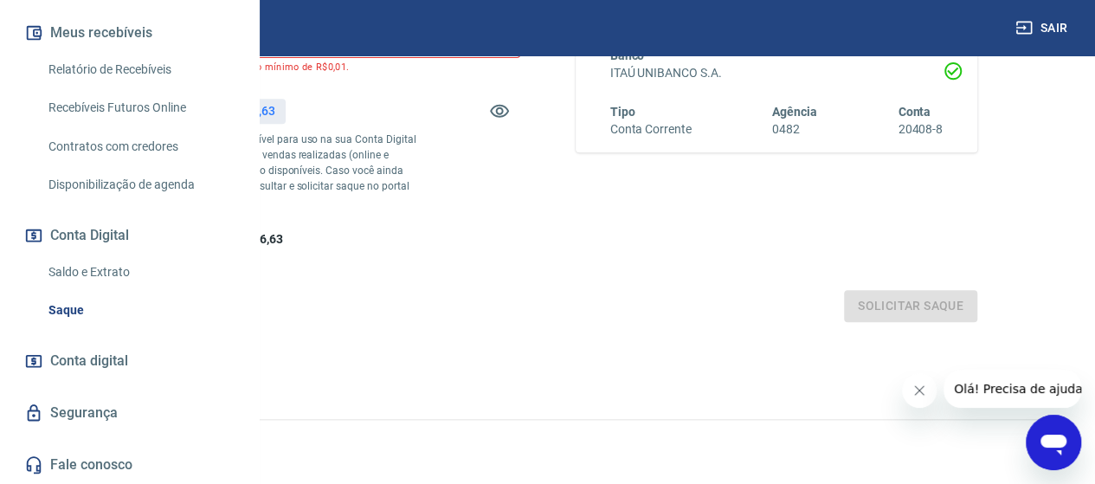
scroll to position [173, 0]
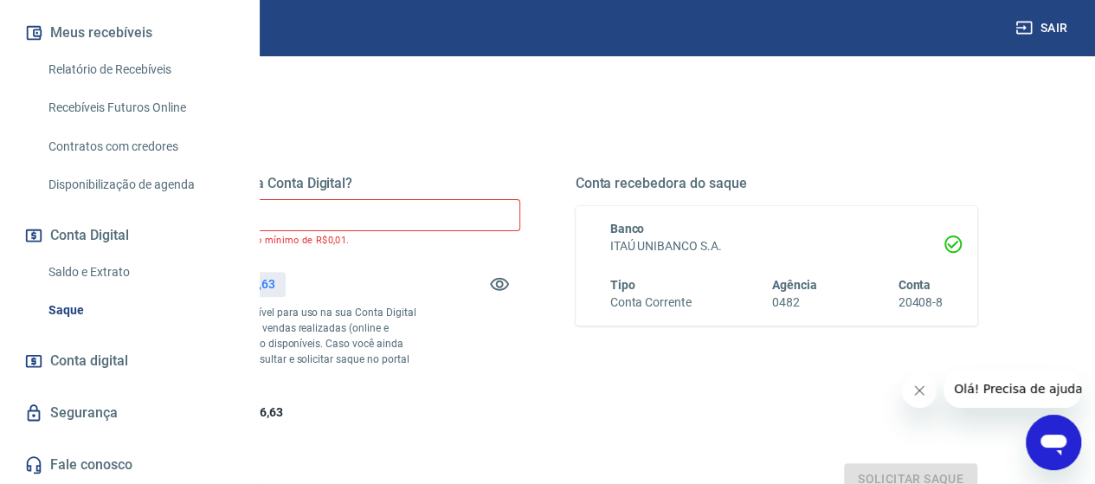
click at [460, 202] on input "R$ 0,00" at bounding box center [319, 215] width 402 height 32
drag, startPoint x: 457, startPoint y: 209, endPoint x: -26, endPoint y: 167, distance: 484.7
click at [0, 167] on html "Sair L LAIR [PERSON_NAME] ASSIS [EMAIL_ADDRESS][DOMAIN_NAME] Início Meu cadastr…" at bounding box center [547, 69] width 1095 height 484
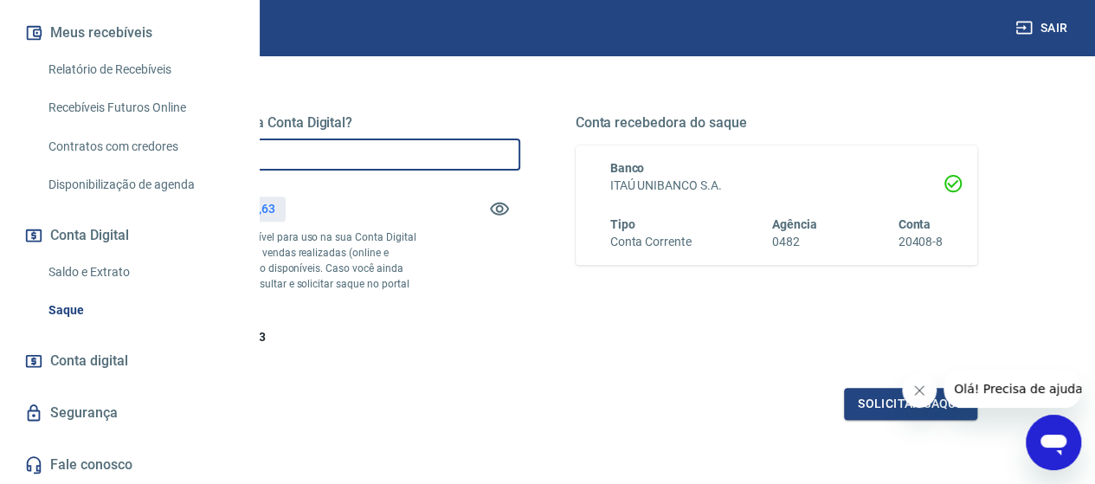
scroll to position [346, 0]
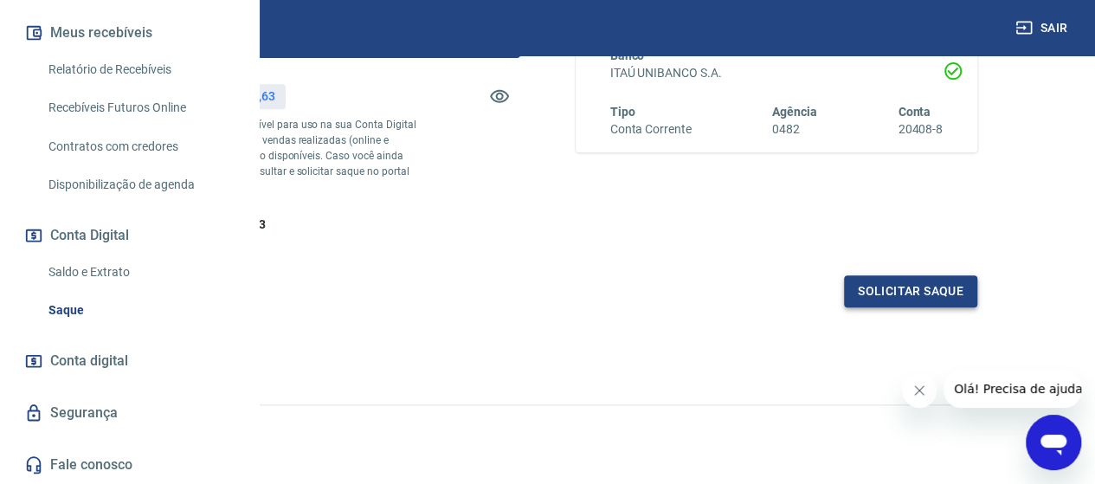
type input "R$ 7.400,00"
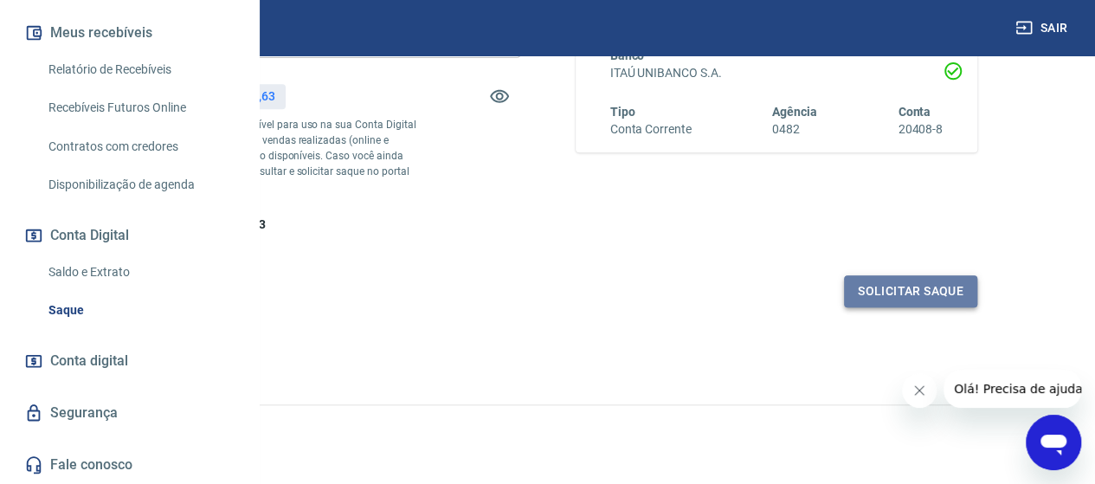
click at [890, 307] on button "Solicitar saque" at bounding box center [910, 291] width 133 height 32
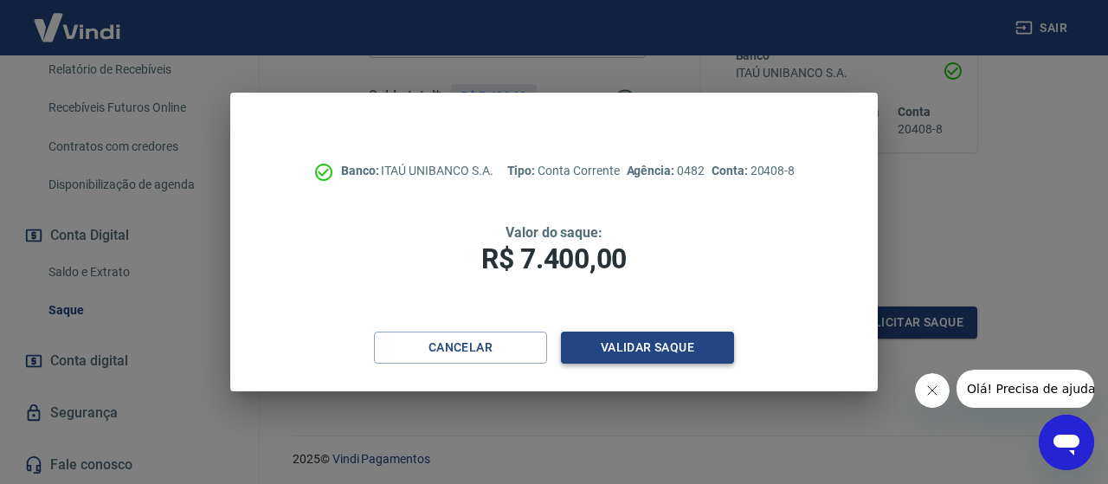
click at [694, 354] on button "Validar saque" at bounding box center [647, 347] width 173 height 32
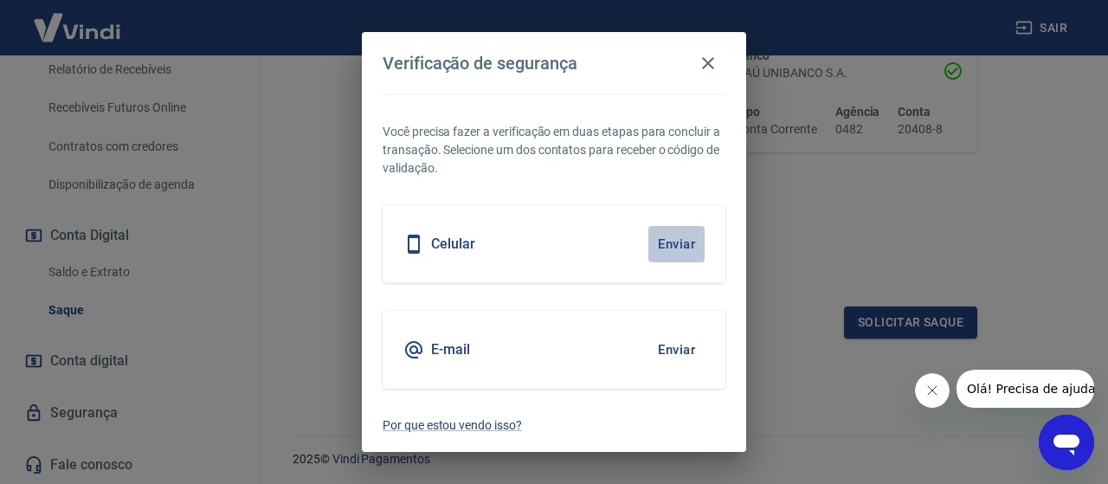
click at [665, 242] on button "Enviar" at bounding box center [676, 244] width 56 height 36
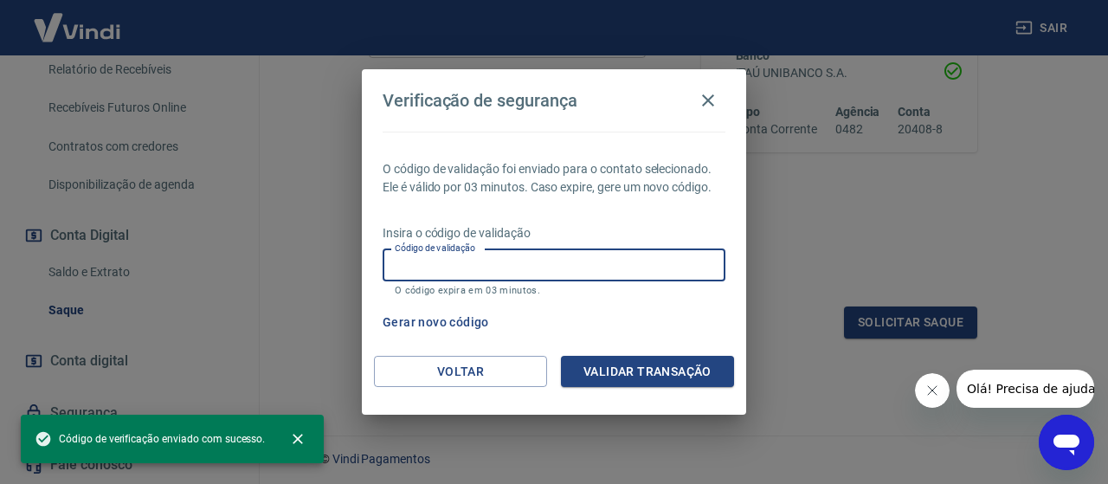
click at [473, 268] on input "Código de validação" at bounding box center [554, 265] width 343 height 32
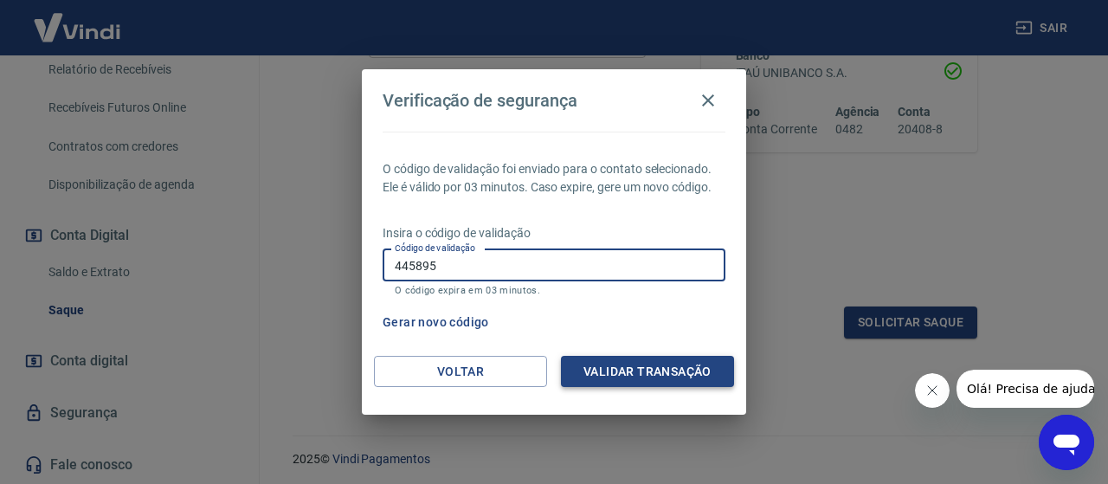
type input "445895"
click at [627, 360] on button "Validar transação" at bounding box center [647, 372] width 173 height 32
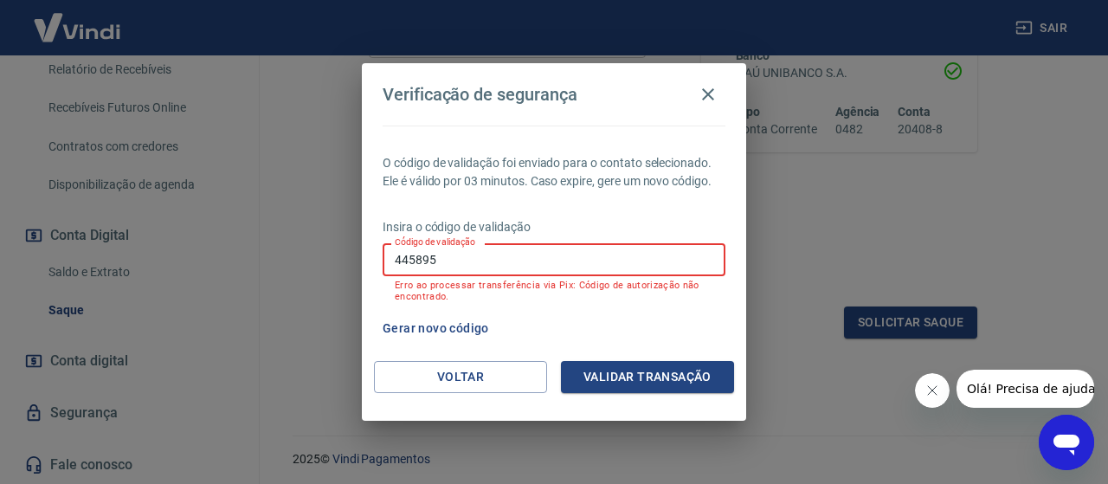
drag, startPoint x: 454, startPoint y: 259, endPoint x: 271, endPoint y: 245, distance: 184.0
click at [271, 245] on div "Verificação de segurança O código de validação foi enviado para o contato selec…" at bounding box center [554, 242] width 1108 height 484
type input "930572"
click at [598, 368] on button "Validar transação" at bounding box center [647, 377] width 173 height 32
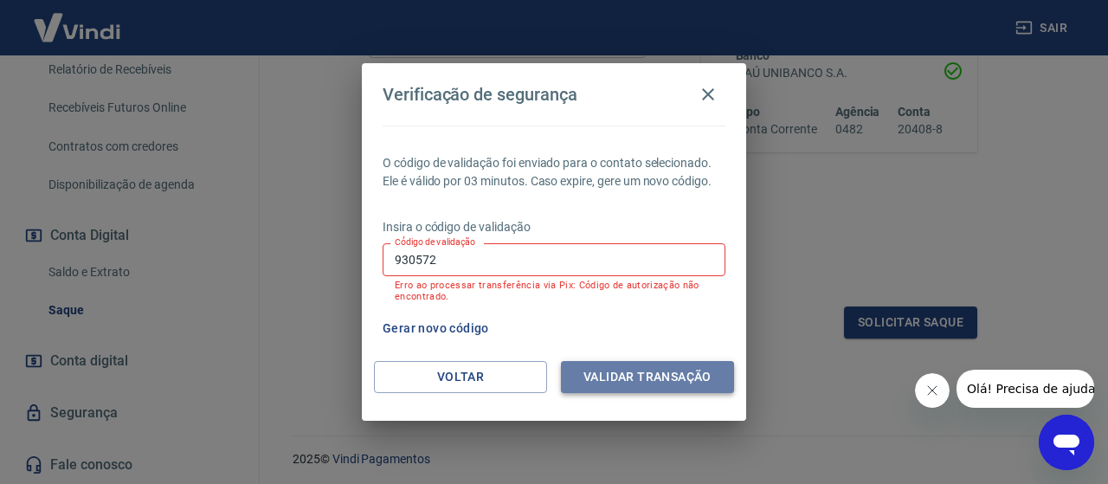
click at [591, 368] on button "Validar transação" at bounding box center [647, 377] width 173 height 32
click at [440, 327] on button "Gerar novo código" at bounding box center [436, 328] width 120 height 32
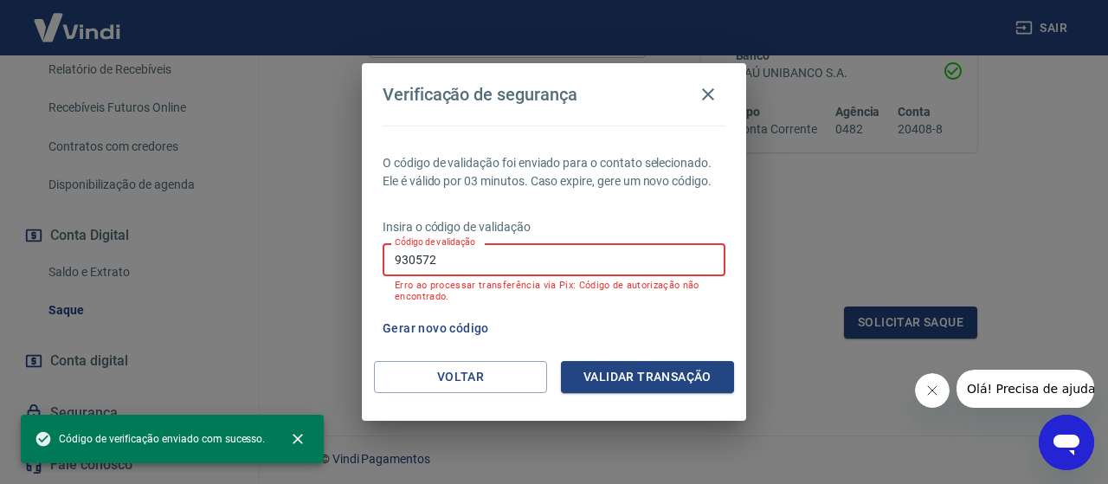
drag, startPoint x: 440, startPoint y: 260, endPoint x: 296, endPoint y: 242, distance: 145.6
click at [296, 242] on div "Verificação de segurança O código de validação foi enviado para o contato selec…" at bounding box center [554, 242] width 1108 height 484
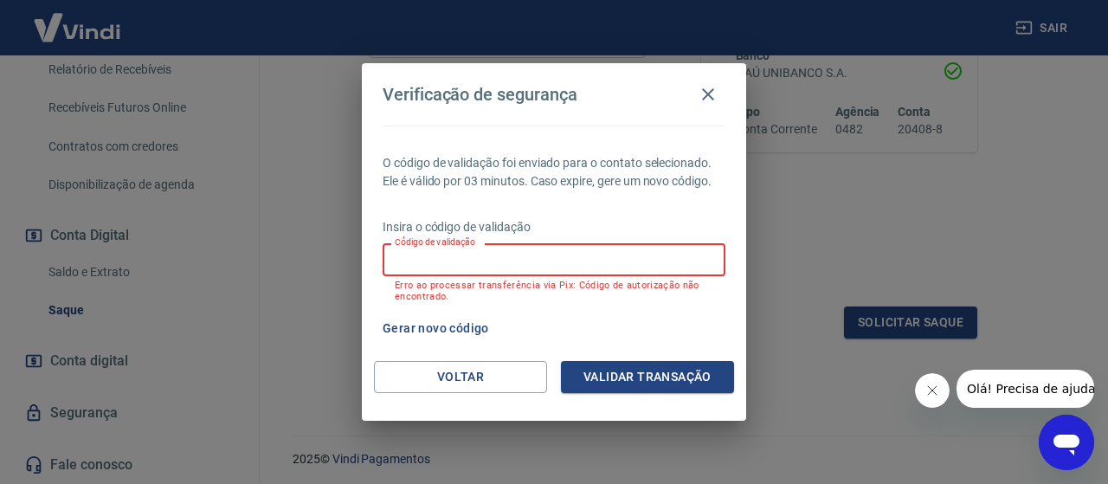
click at [455, 269] on input "Código de validação" at bounding box center [554, 259] width 343 height 32
click at [452, 260] on input "Código de validação" at bounding box center [554, 259] width 343 height 32
click at [511, 264] on input "Código de validação" at bounding box center [554, 259] width 343 height 32
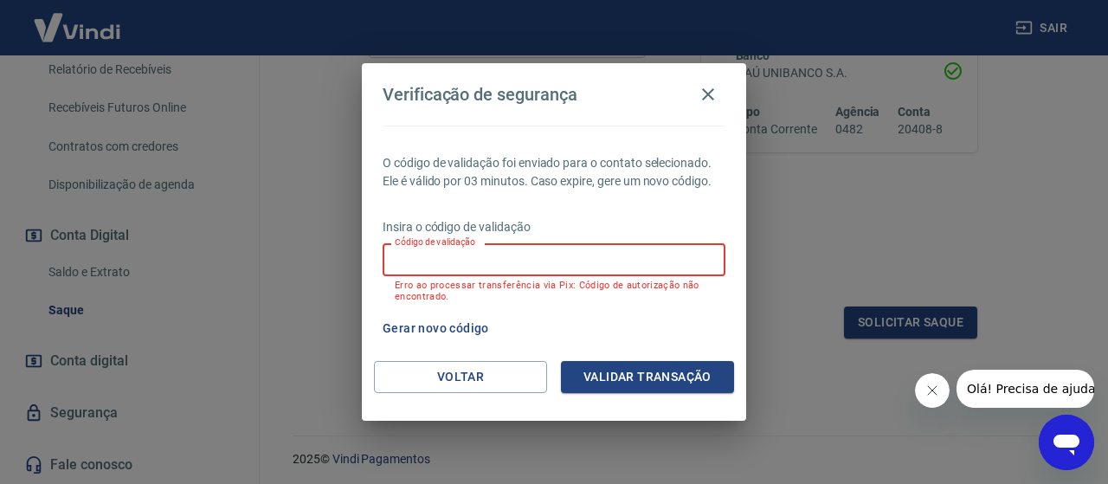
click at [511, 264] on input "Código de validação" at bounding box center [554, 259] width 343 height 32
click at [869, 210] on div "Verificação de segurança O código de validação foi enviado para o contato selec…" at bounding box center [554, 242] width 1108 height 484
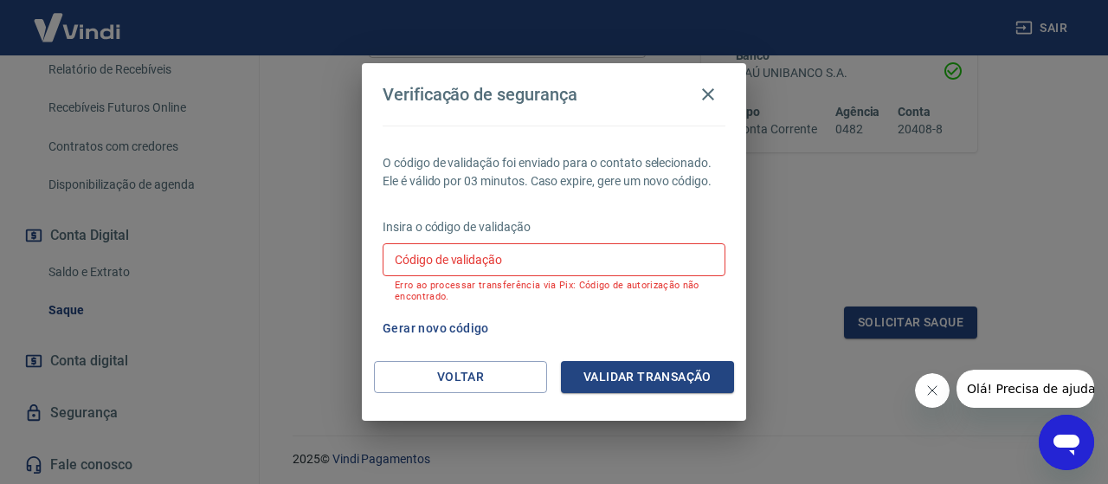
click at [445, 326] on button "Gerar novo código" at bounding box center [436, 328] width 120 height 32
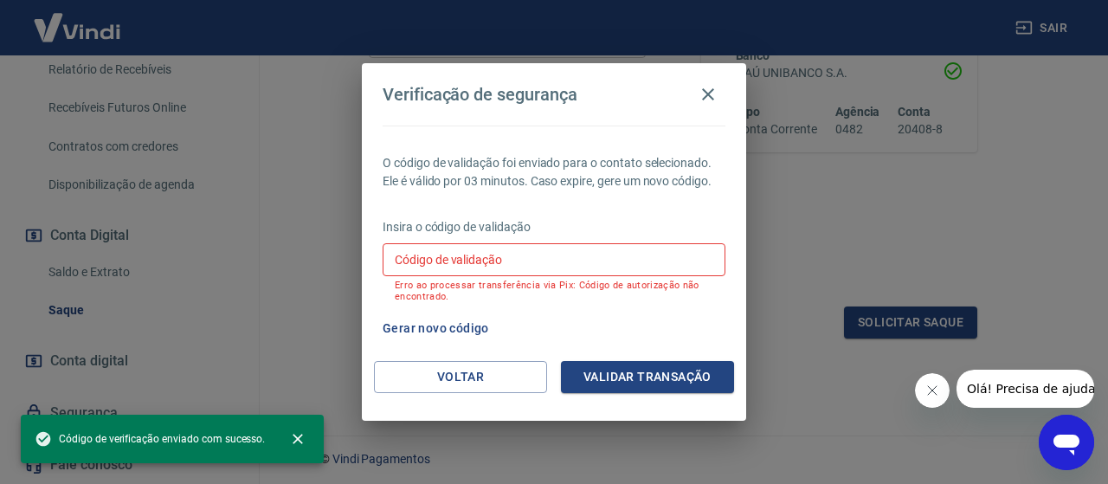
click at [479, 255] on input "Código de validação" at bounding box center [554, 259] width 343 height 32
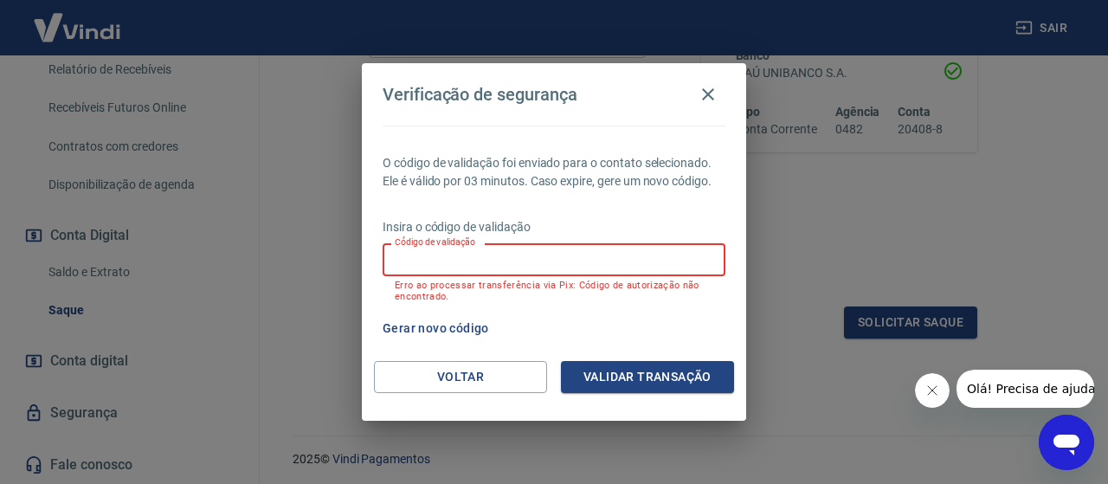
click at [485, 258] on input "Código de validação" at bounding box center [554, 259] width 343 height 32
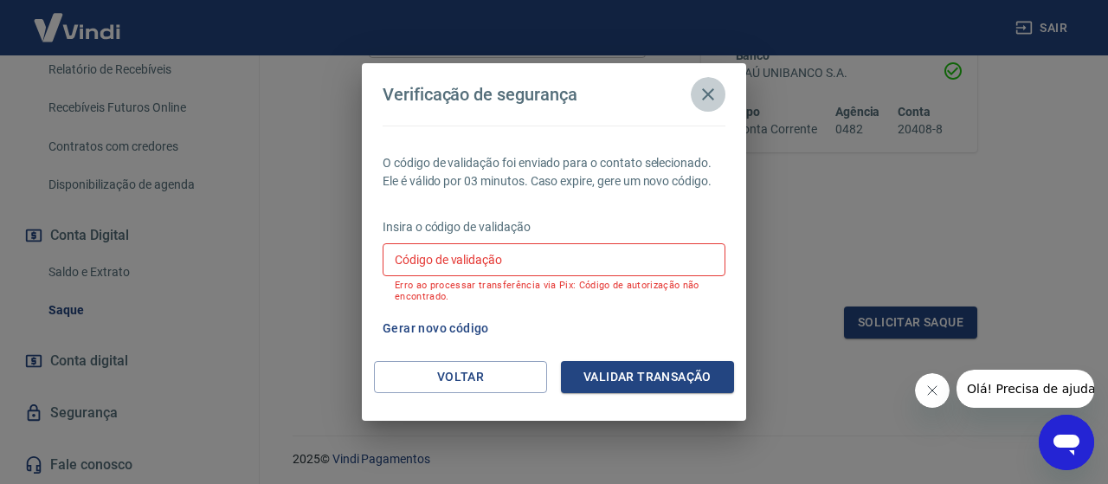
click at [709, 93] on icon "button" at bounding box center [708, 94] width 12 height 12
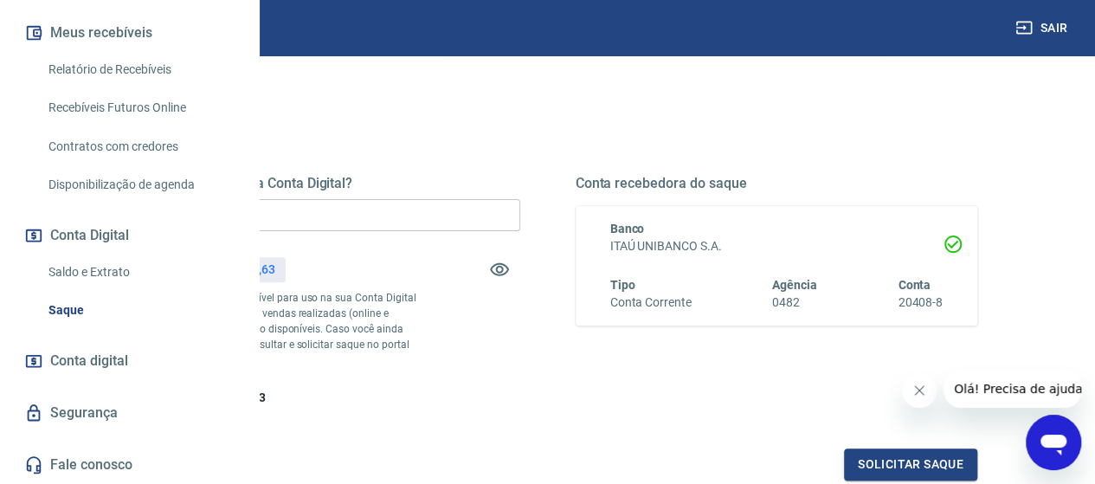
scroll to position [87, 0]
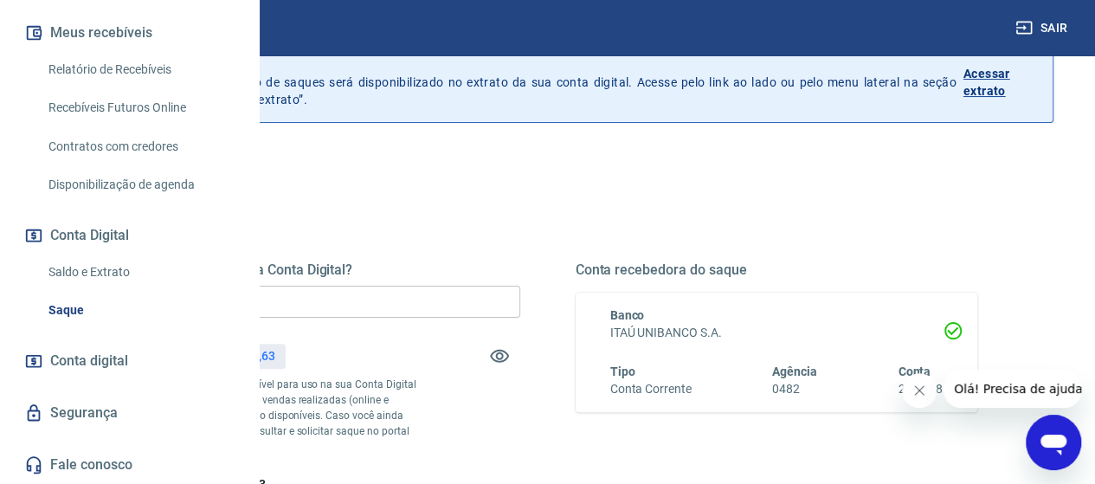
click at [1045, 440] on icon "Abrir janela de mensagens" at bounding box center [1053, 444] width 26 height 21
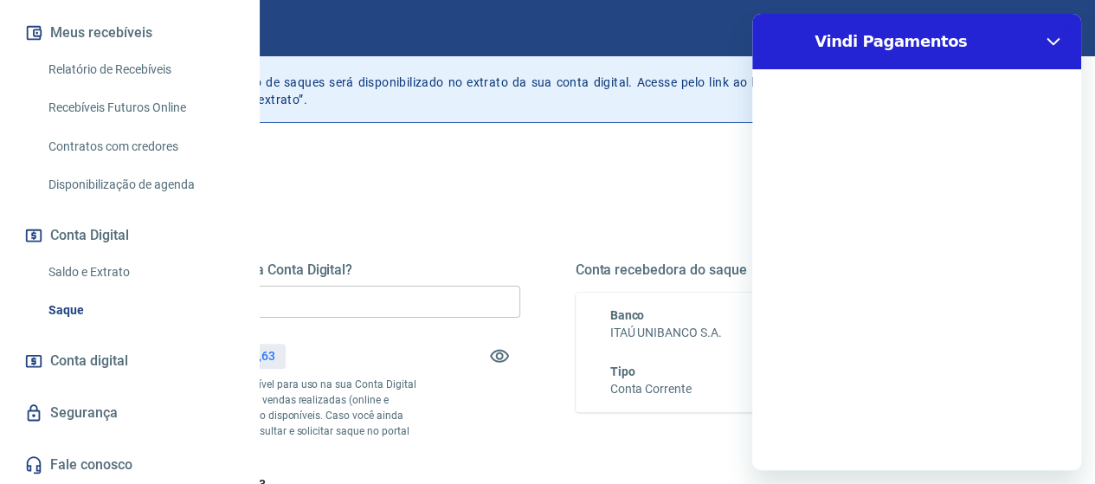
scroll to position [0, 0]
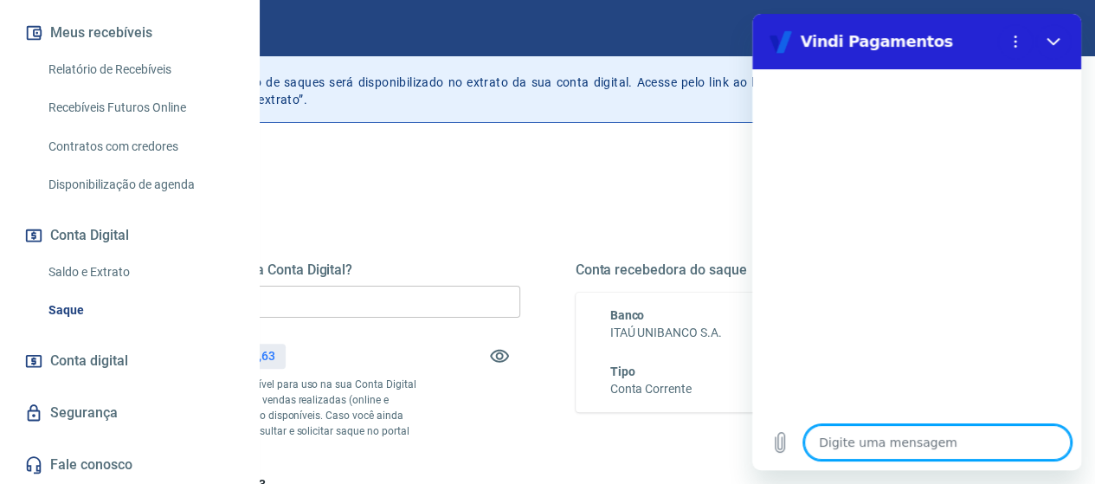
click at [855, 434] on textarea at bounding box center [937, 442] width 267 height 35
type textarea "o"
type textarea "x"
type textarea "ol"
type textarea "x"
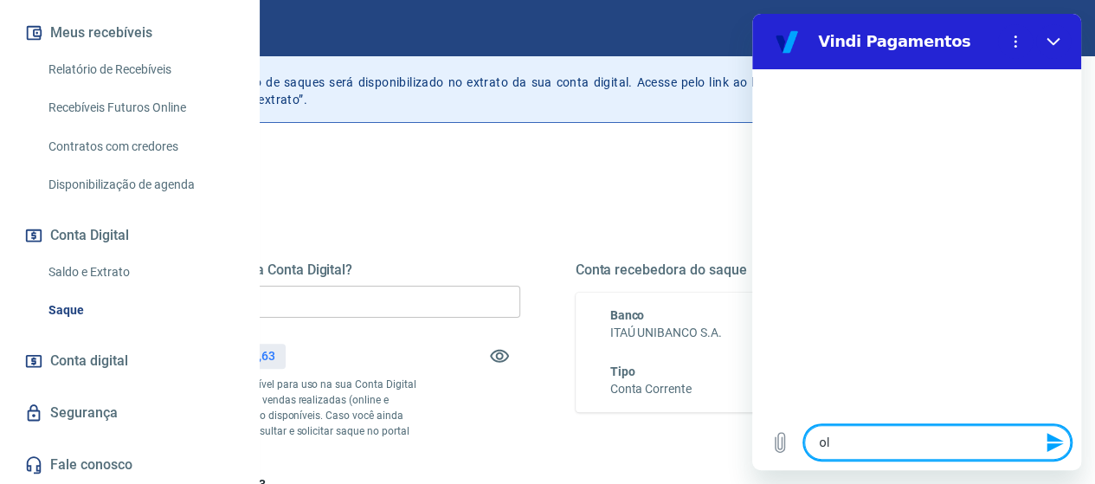
type textarea "ola"
type textarea "x"
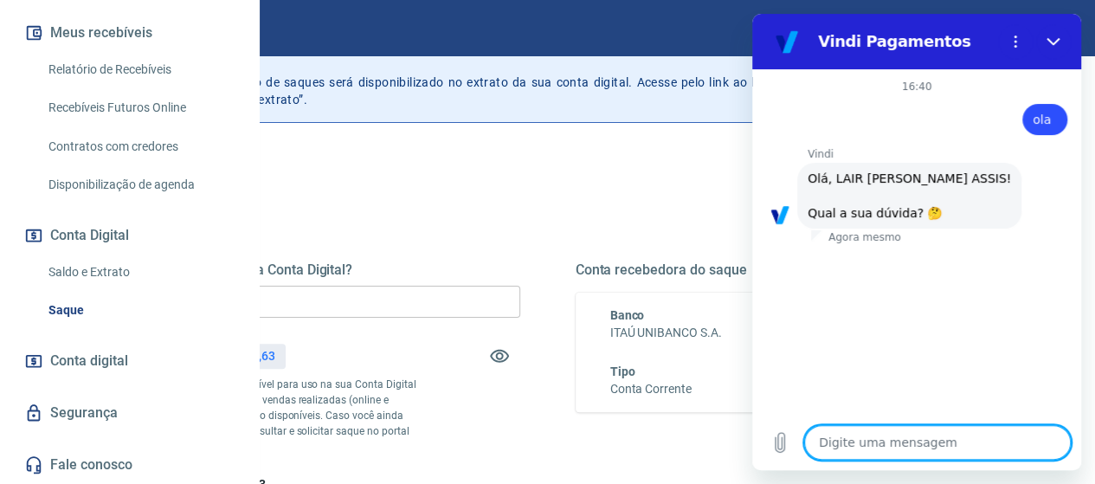
click at [932, 438] on textarea at bounding box center [937, 442] width 267 height 35
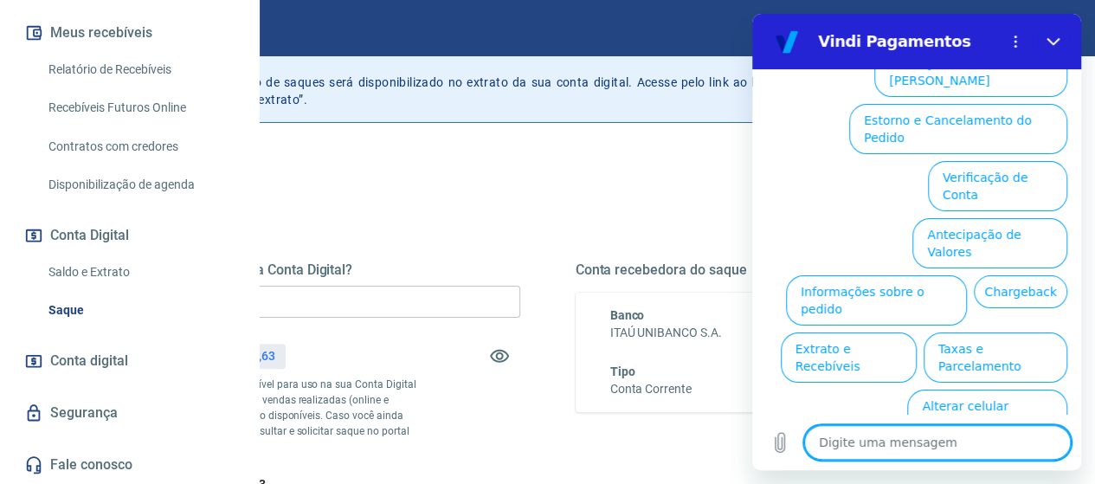
scroll to position [116, 0]
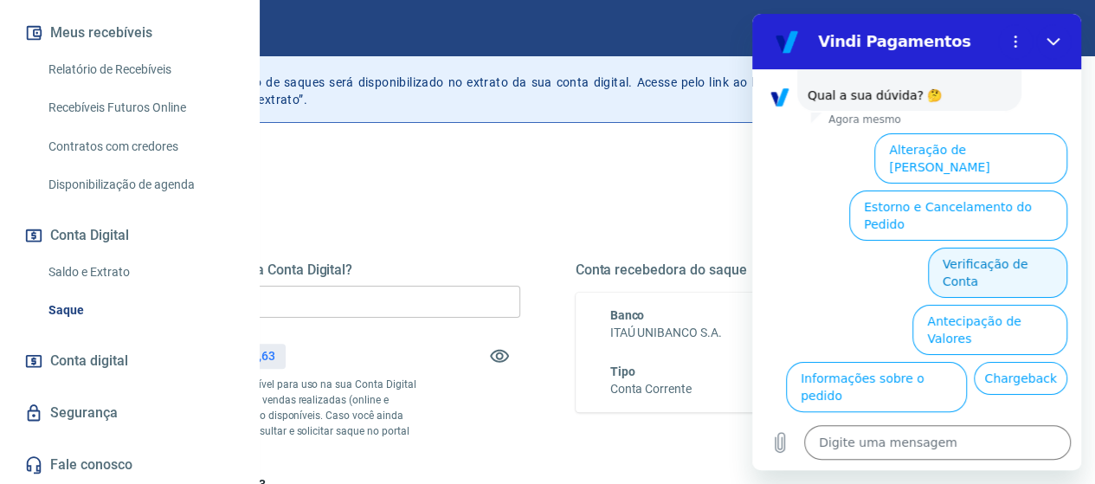
click at [1007, 248] on button "Verificação de Conta" at bounding box center [997, 273] width 139 height 50
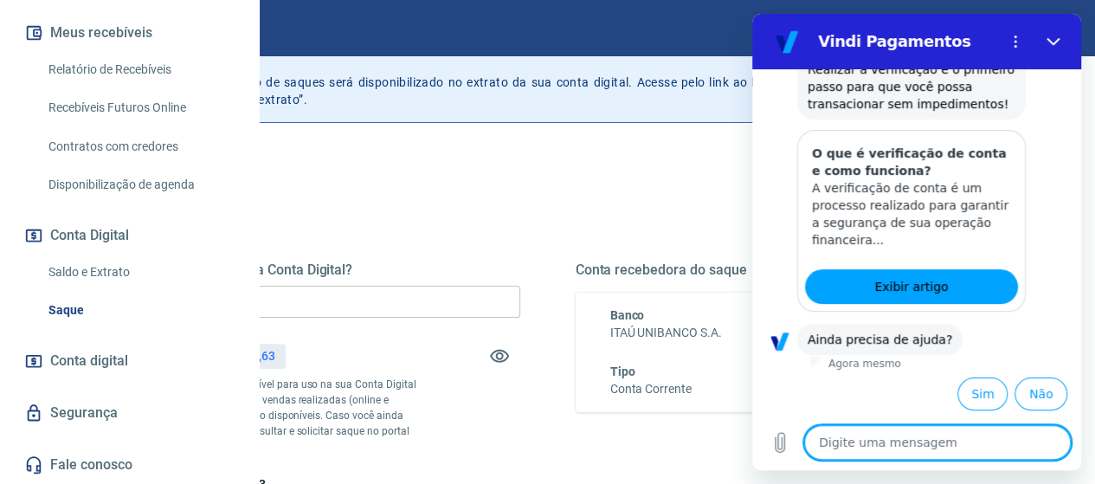
scroll to position [377, 0]
click at [961, 394] on button "Sim" at bounding box center [982, 393] width 50 height 33
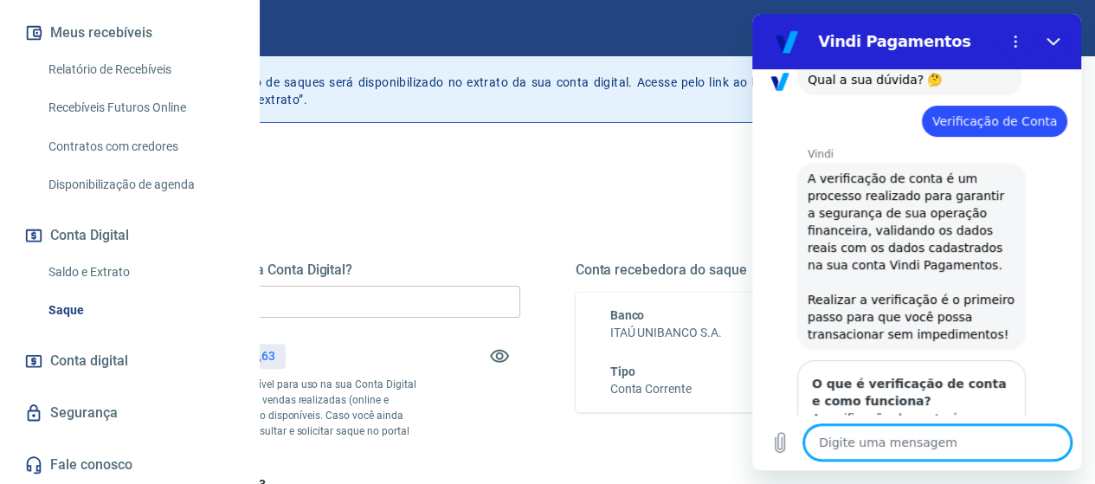
scroll to position [120, 0]
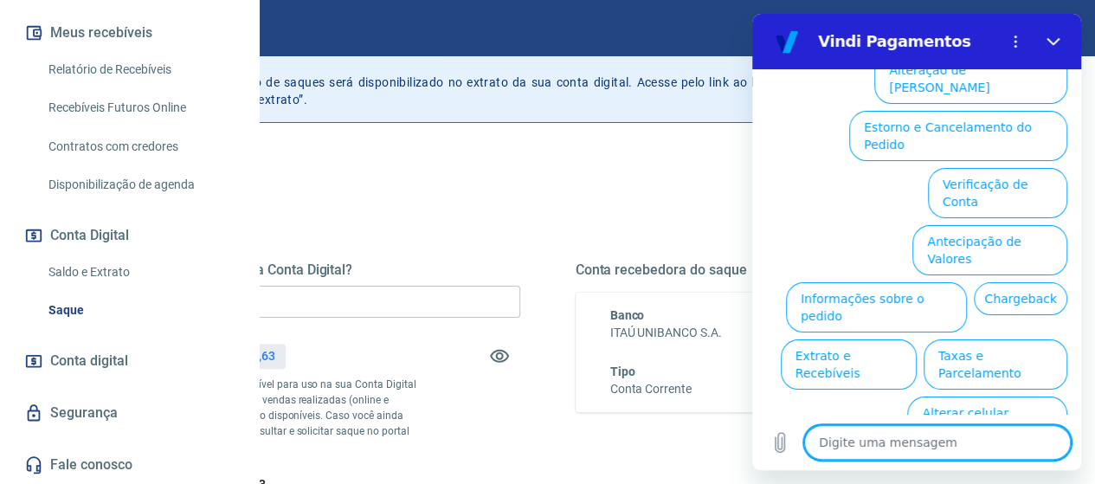
type textarea "x"
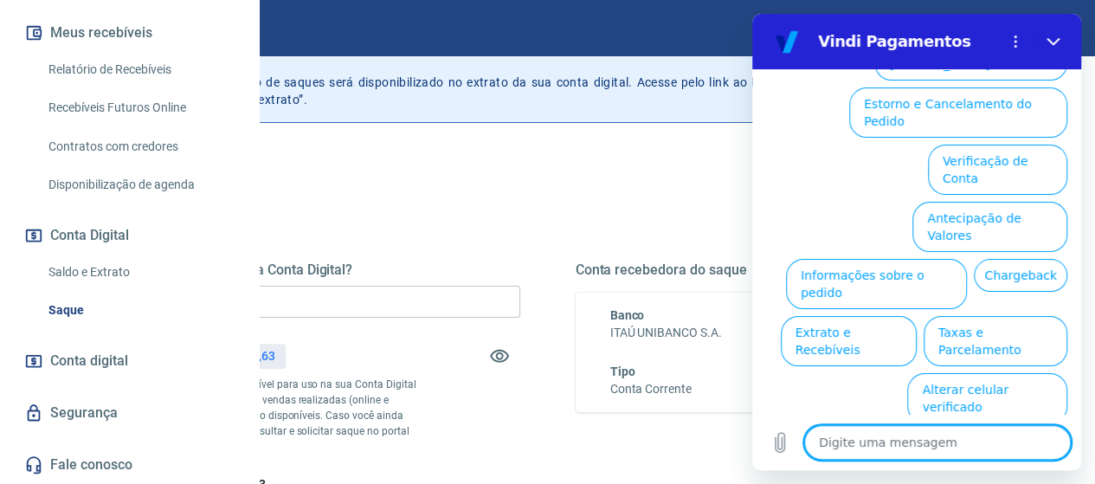
click at [859, 446] on textarea at bounding box center [937, 442] width 267 height 35
type textarea "a"
type textarea "x"
type textarea "at"
type textarea "x"
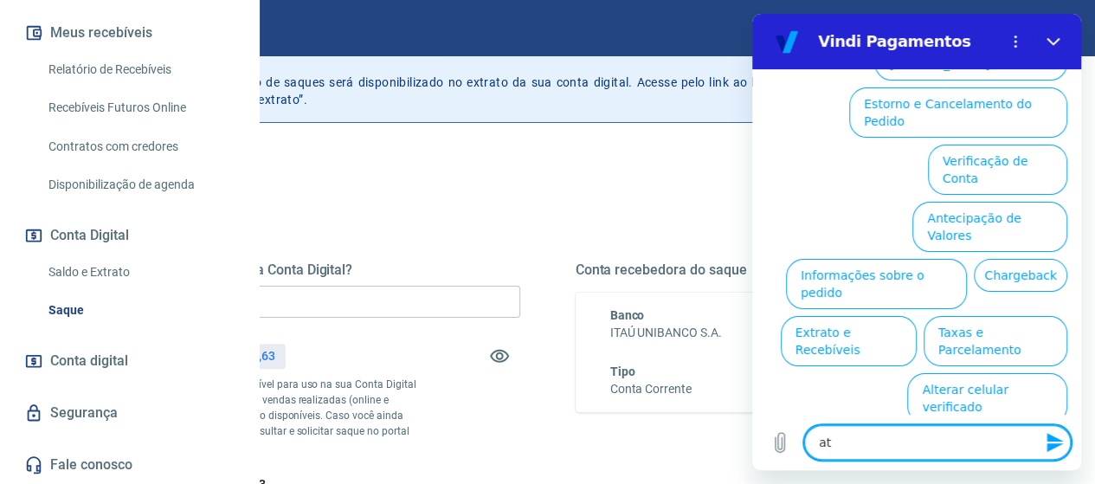
type textarea "ate"
type textarea "x"
type textarea "aten"
type textarea "x"
type textarea "atend"
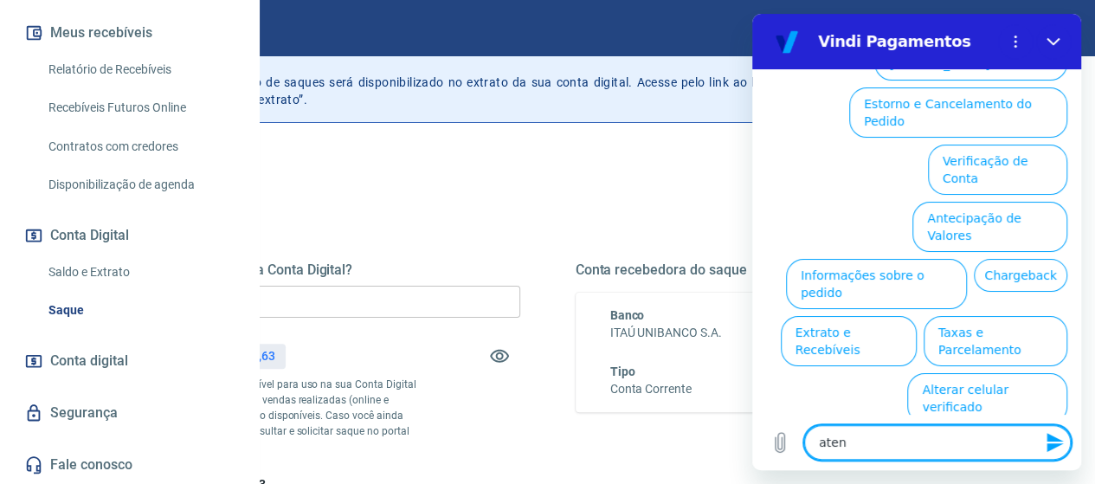
type textarea "x"
type textarea "atende"
type textarea "x"
type textarea "atenden"
type textarea "x"
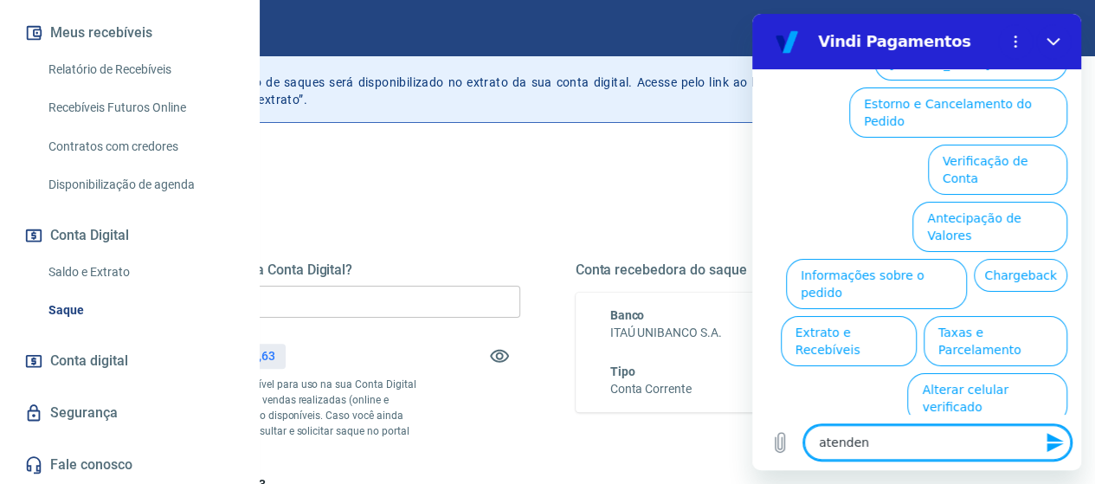
type textarea "atendent"
type textarea "x"
type textarea "atendente"
type textarea "x"
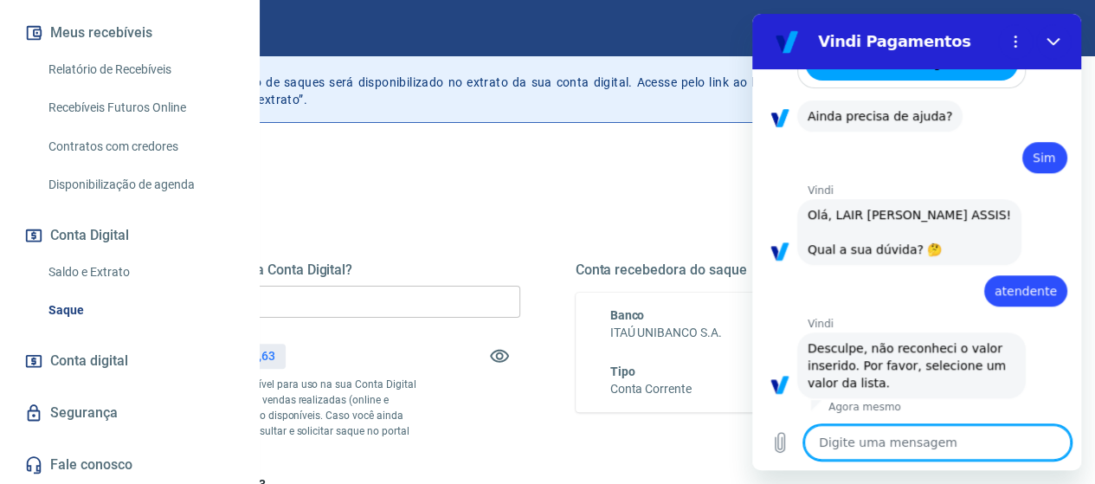
scroll to position [622, 0]
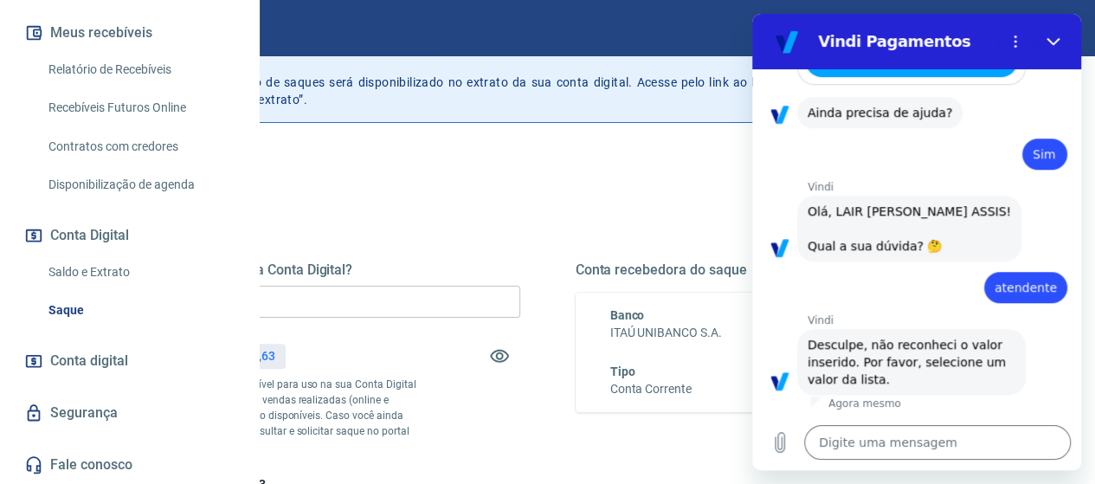
click at [461, 141] on div "Saque Histórico de saques A partir de agora, o histórico de saques será disponi…" at bounding box center [548, 312] width 1012 height 619
drag, startPoint x: 582, startPoint y: 120, endPoint x: 659, endPoint y: 172, distance: 92.9
click at [582, 120] on div "Histórico de saques A partir de agora, o histórico de saques será disponibiliza…" at bounding box center [566, 82] width 973 height 80
drag, startPoint x: 651, startPoint y: 267, endPoint x: 682, endPoint y: 267, distance: 31.2
click at [682, 267] on div "Quanto deseja sacar da Conta Digital? R$ 7.400,00 ​ Saldo total*: R$ 7.436,63 *…" at bounding box center [547, 377] width 859 height 232
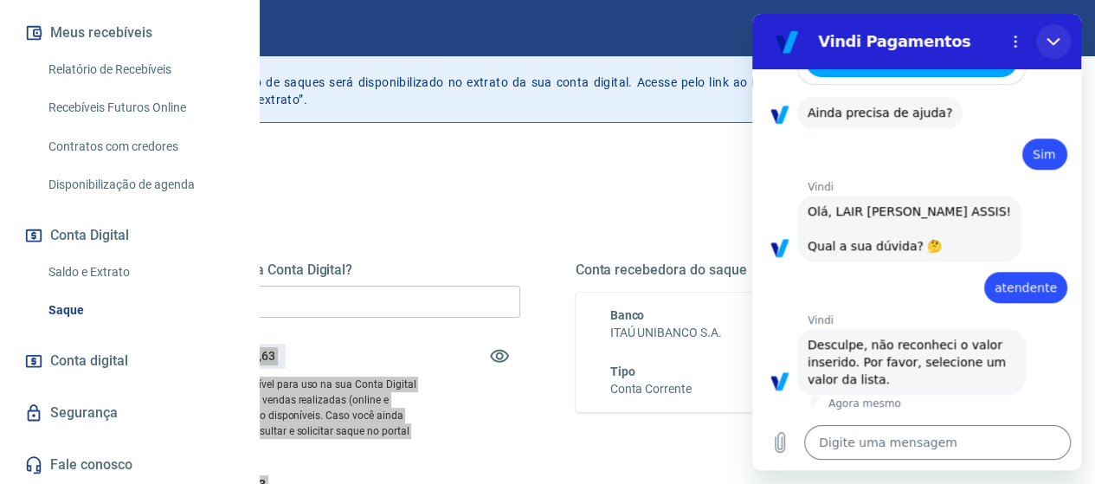
click at [1051, 44] on icon "Fechar" at bounding box center [1052, 42] width 13 height 8
type textarea "x"
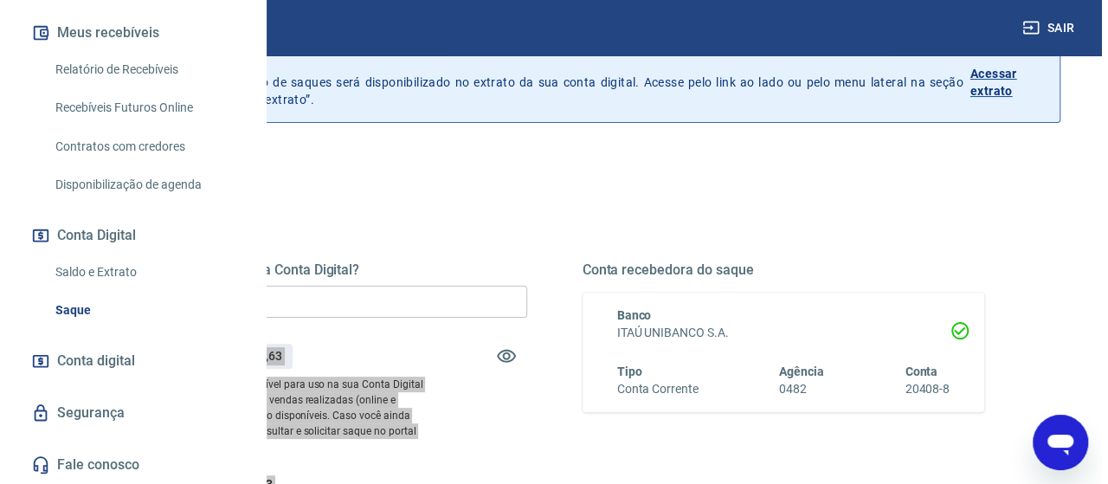
scroll to position [346, 0]
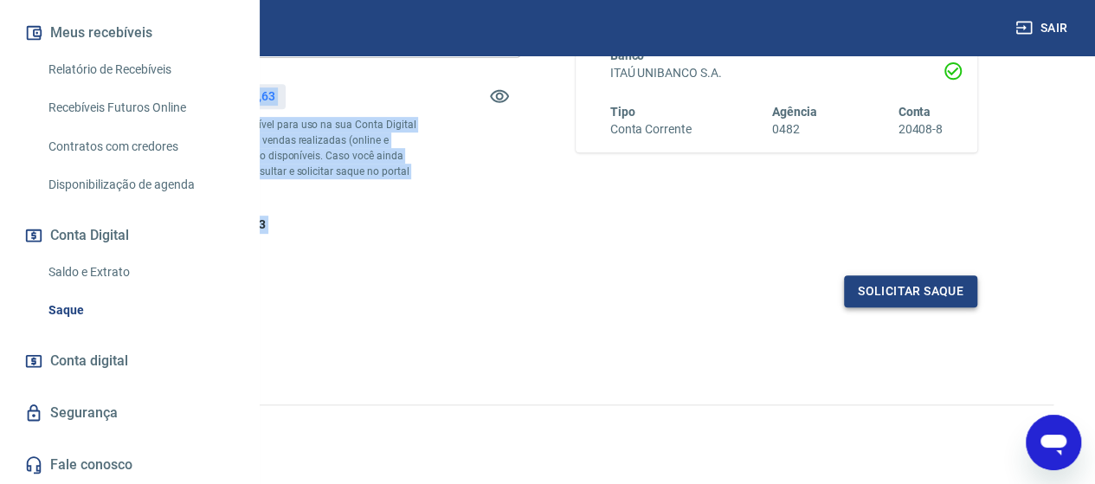
click at [938, 307] on button "Solicitar saque" at bounding box center [910, 291] width 133 height 32
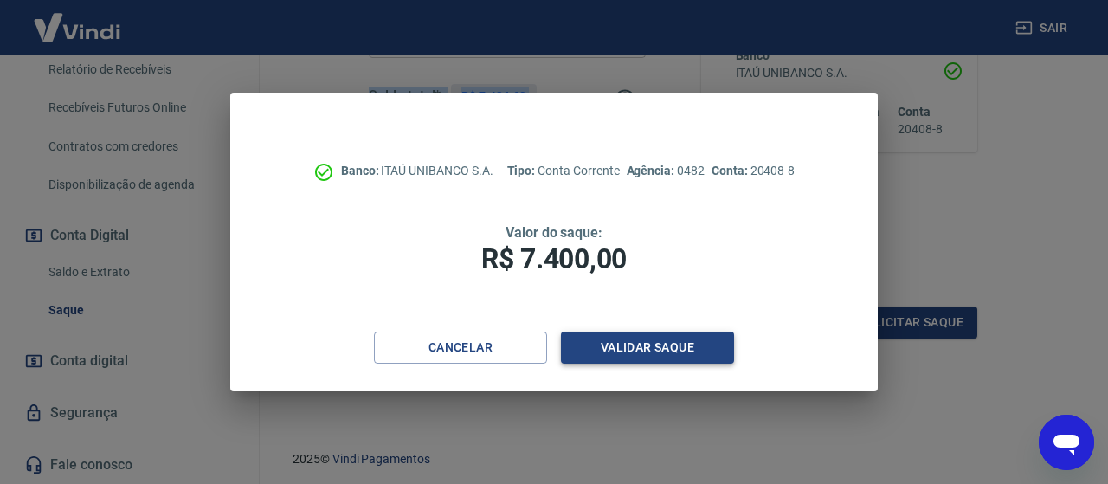
click at [665, 345] on button "Validar saque" at bounding box center [647, 347] width 173 height 32
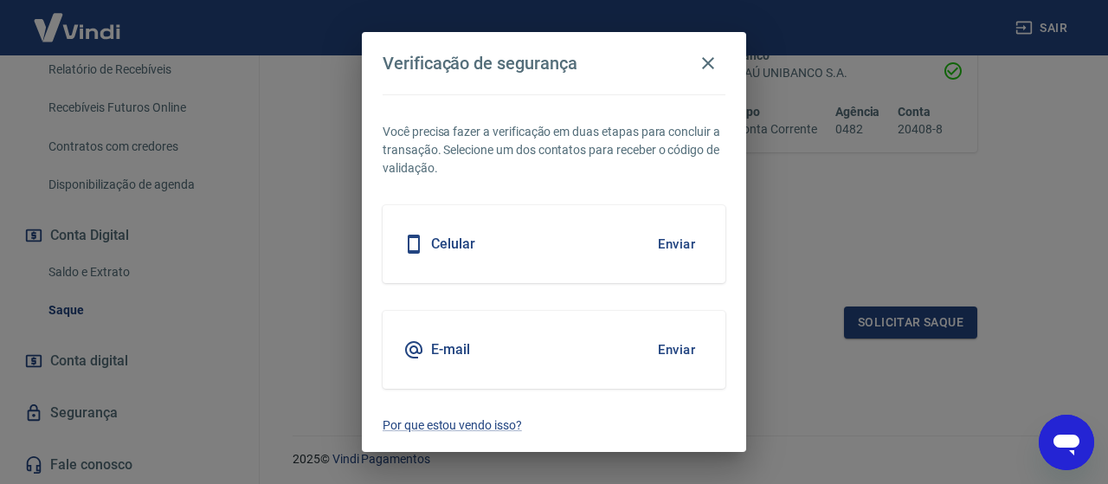
click at [483, 236] on div "Celular Enviar" at bounding box center [554, 244] width 343 height 78
click at [675, 242] on button "Enviar" at bounding box center [676, 244] width 56 height 36
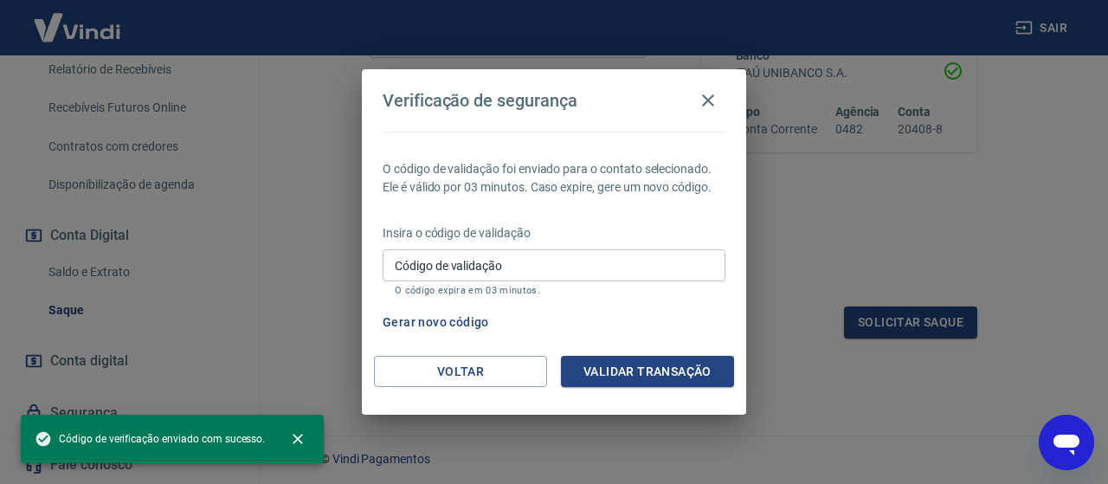
click at [448, 266] on input "Código de validação" at bounding box center [554, 265] width 343 height 32
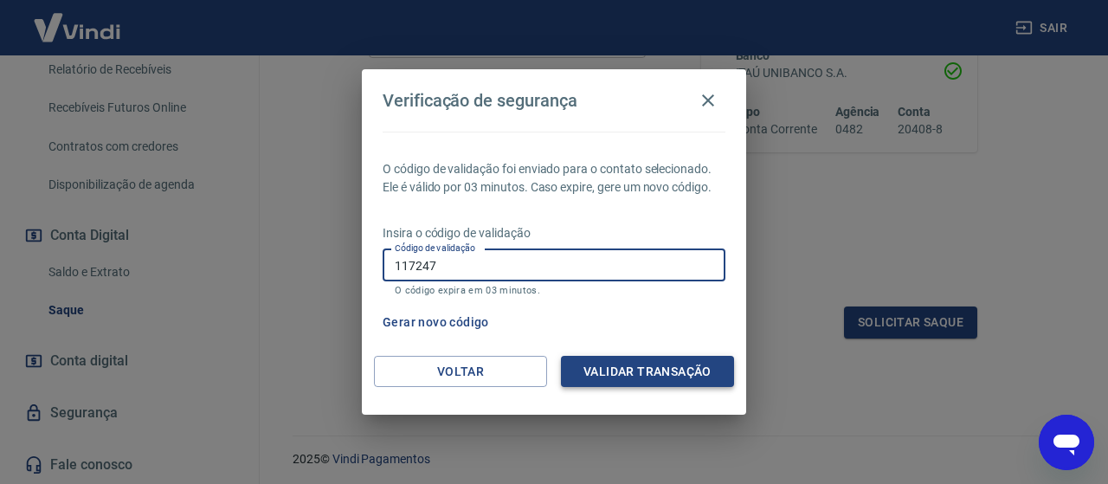
type input "117247"
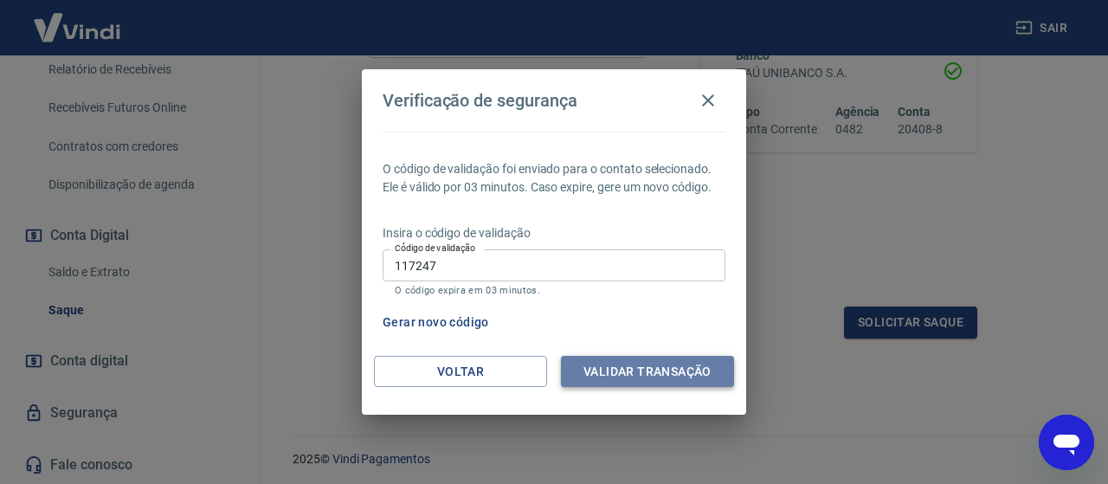
click at [603, 372] on button "Validar transação" at bounding box center [647, 372] width 173 height 32
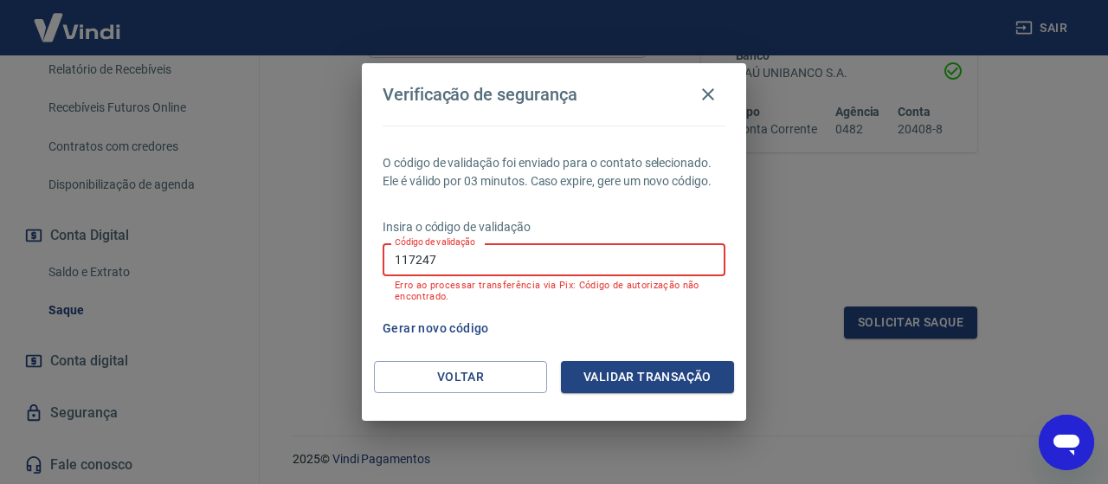
drag, startPoint x: 525, startPoint y: 264, endPoint x: 190, endPoint y: 231, distance: 336.5
click at [190, 231] on div "Verificação de segurança O código de validação foi enviado para o contato selec…" at bounding box center [554, 242] width 1108 height 484
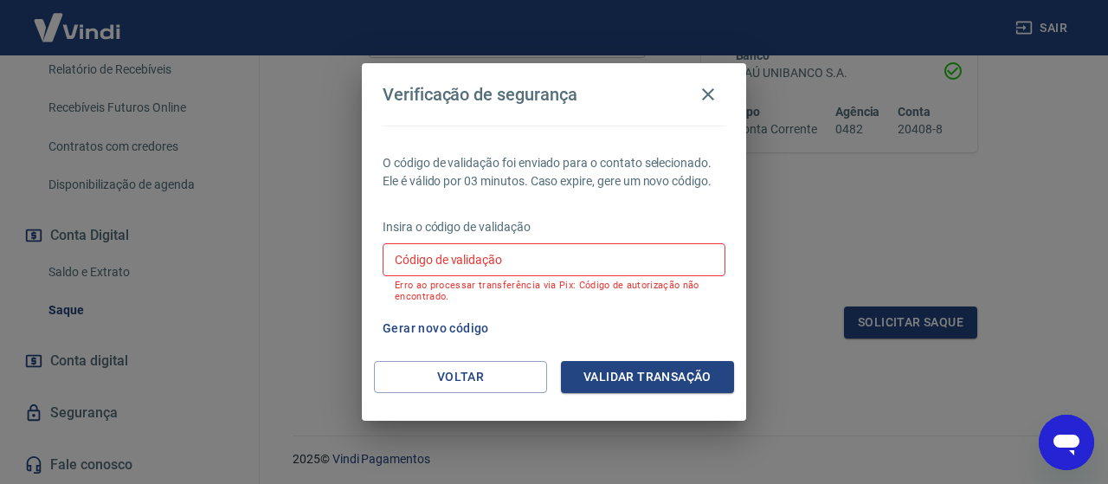
click at [1056, 439] on icon "Abrir janela de mensagens" at bounding box center [1066, 444] width 26 height 21
type textarea "x"
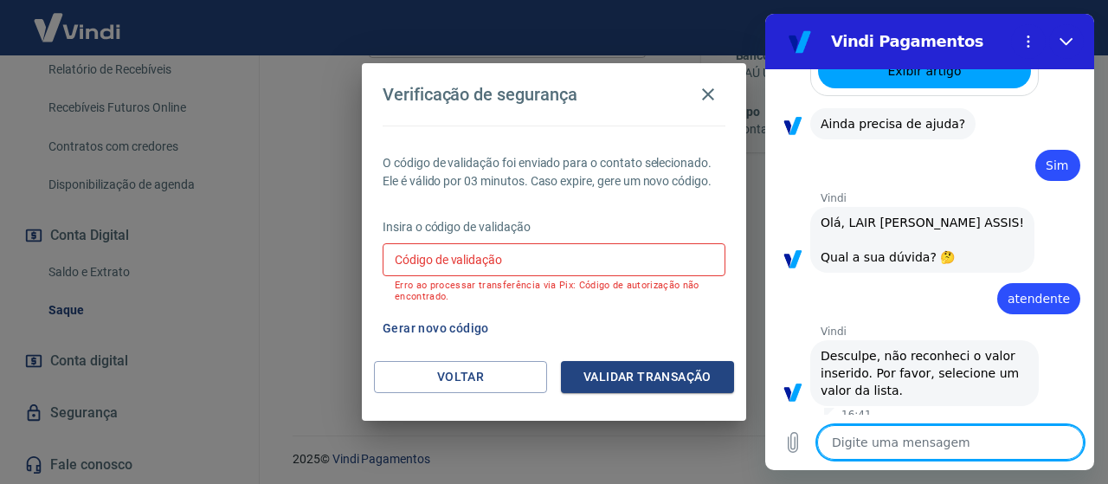
scroll to position [622, 0]
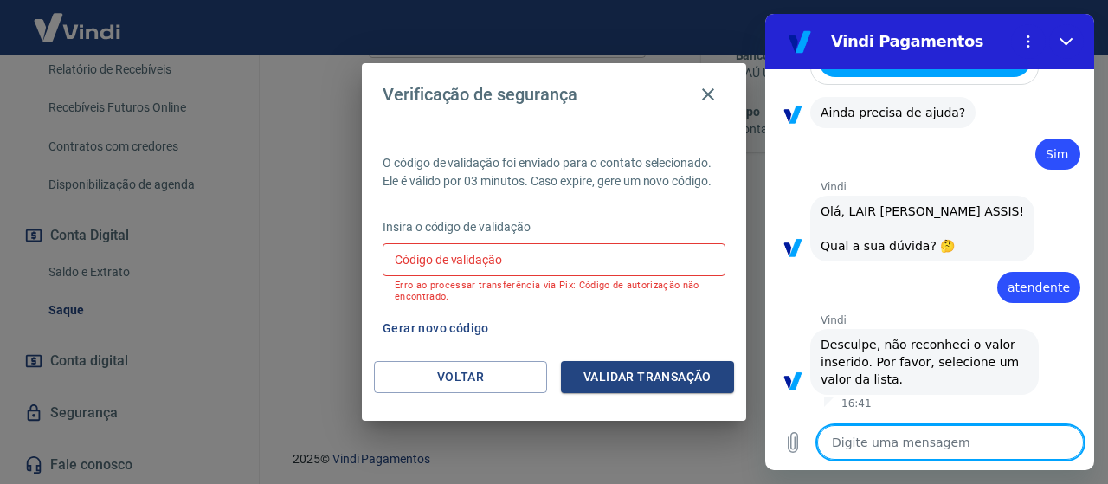
click at [940, 235] on div "Vindi diz: [PERSON_NAME], LAIR [PERSON_NAME]! Qual a sua dúvida? 🤔" at bounding box center [922, 229] width 224 height 66
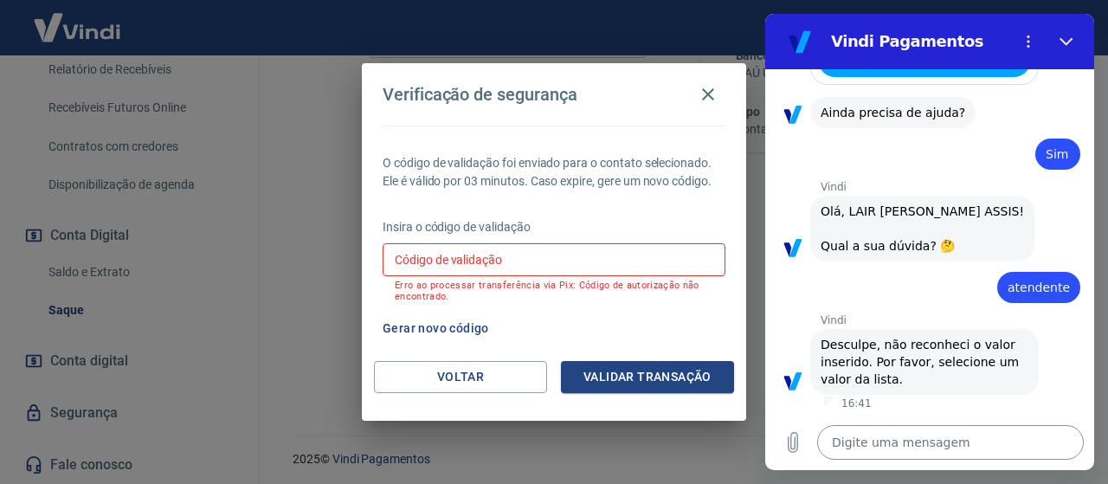
click at [891, 441] on textarea at bounding box center [950, 442] width 267 height 35
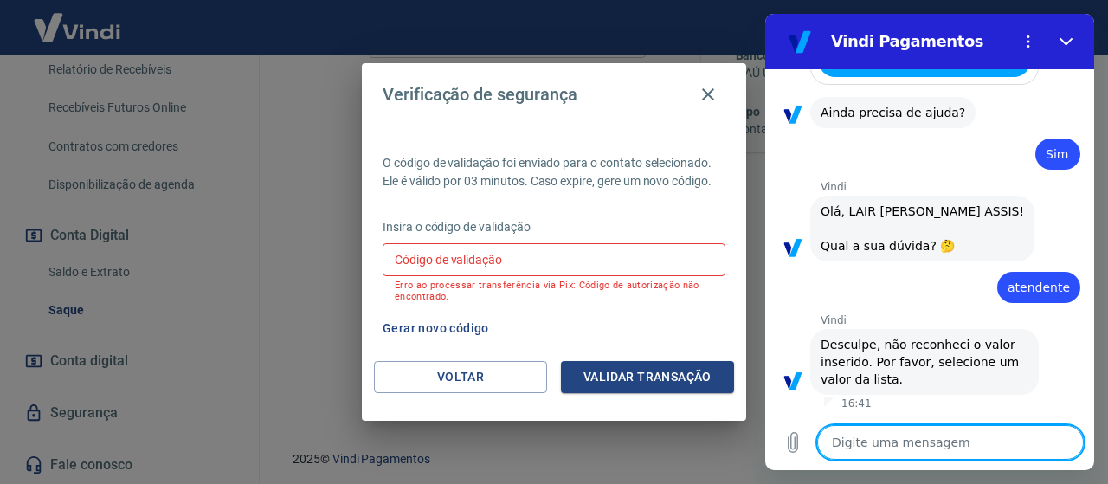
type textarea "o"
type textarea "x"
type textarea "oi"
type textarea "x"
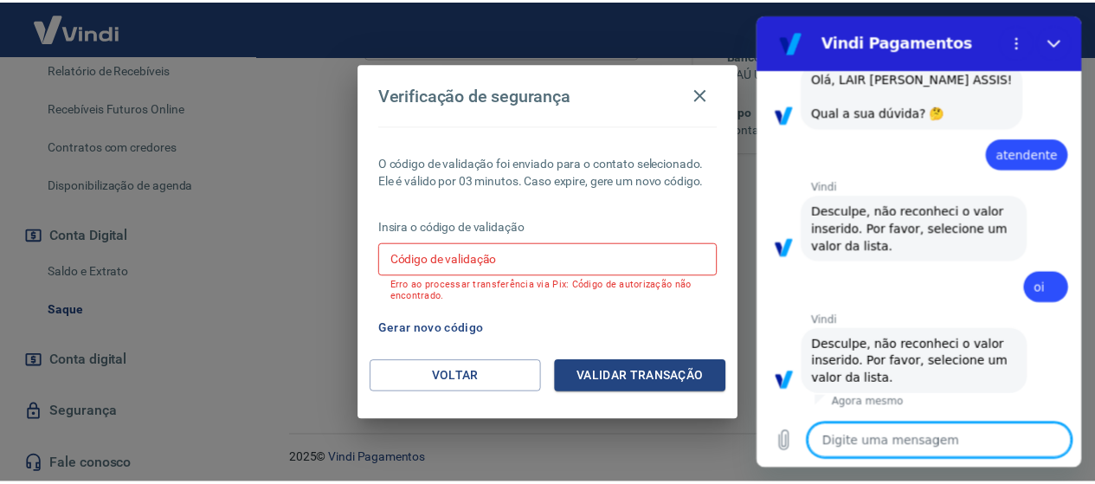
scroll to position [755, 0]
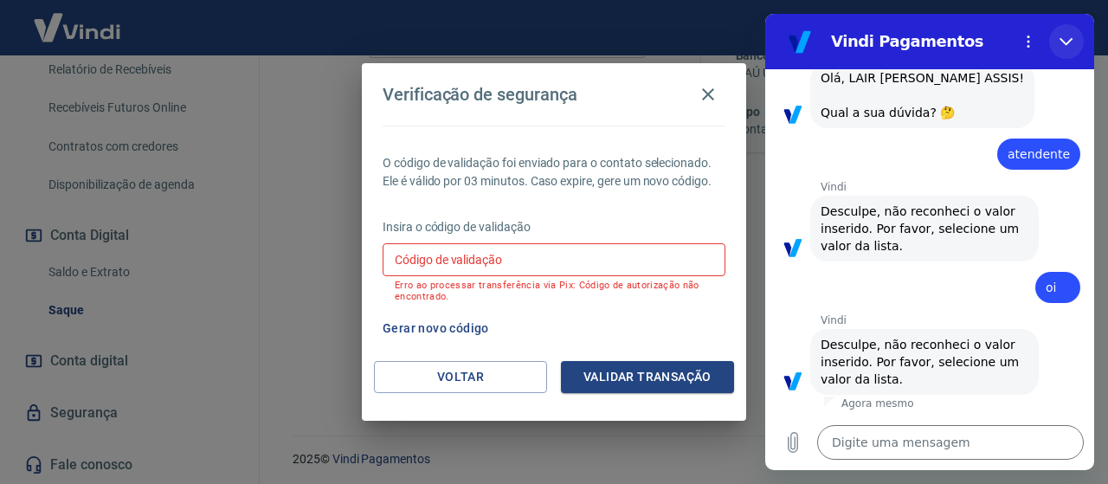
click at [1072, 38] on icon "Fechar" at bounding box center [1066, 42] width 14 height 14
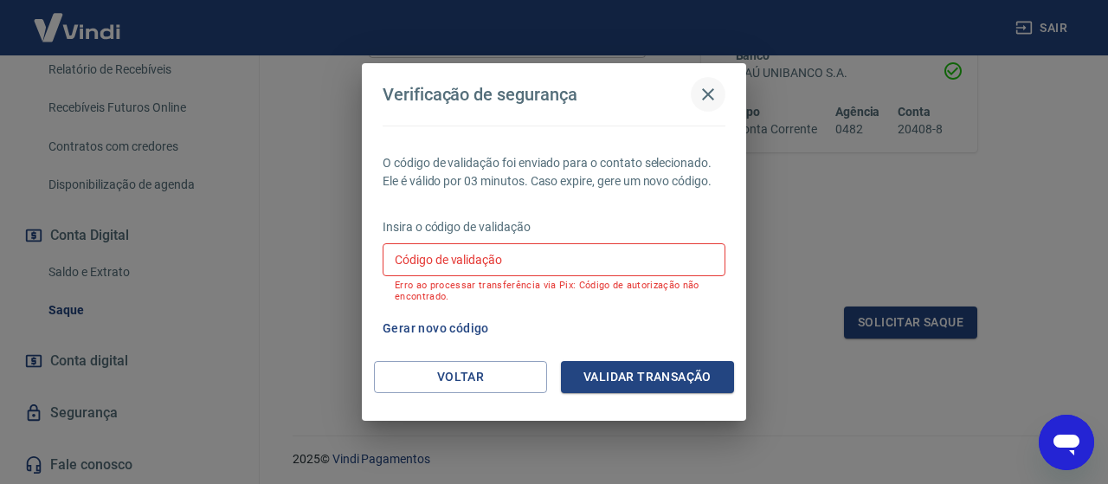
click at [706, 99] on icon "button" at bounding box center [708, 94] width 21 height 21
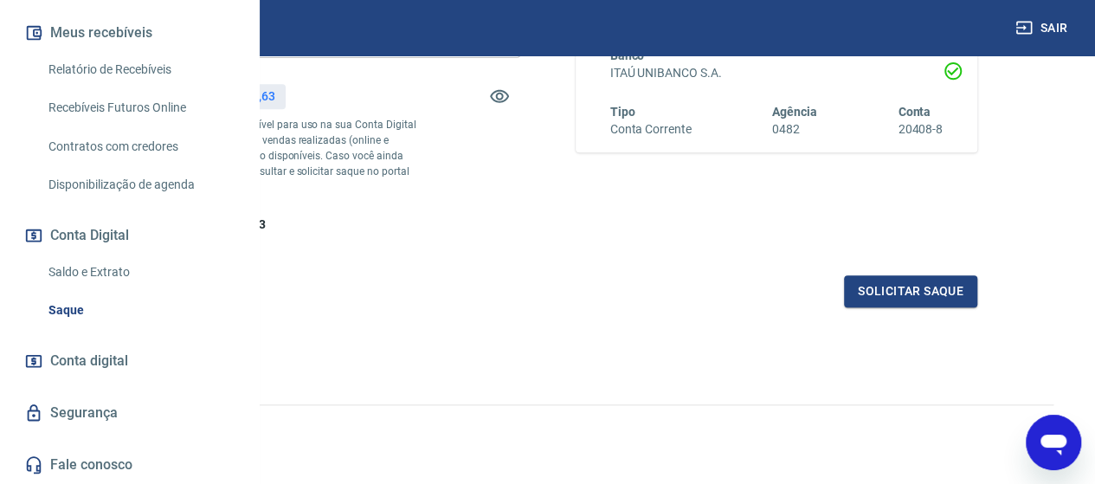
type textarea "x"
